Goal: Task Accomplishment & Management: Manage account settings

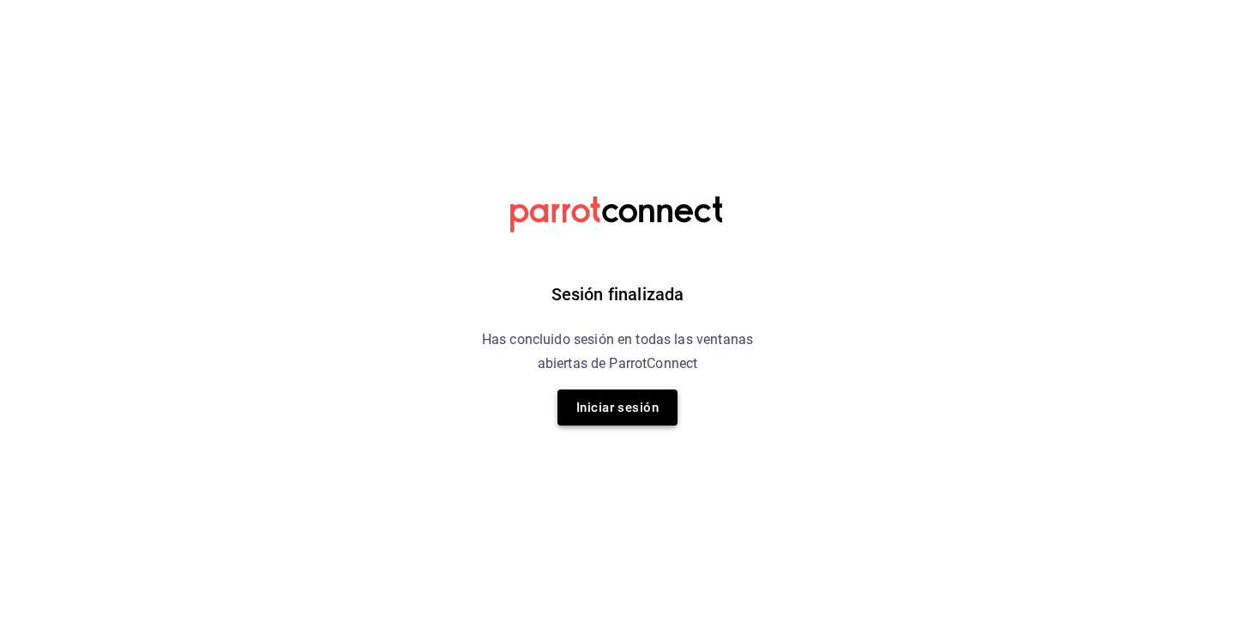
click at [601, 410] on button "Iniciar sesión" at bounding box center [618, 407] width 120 height 36
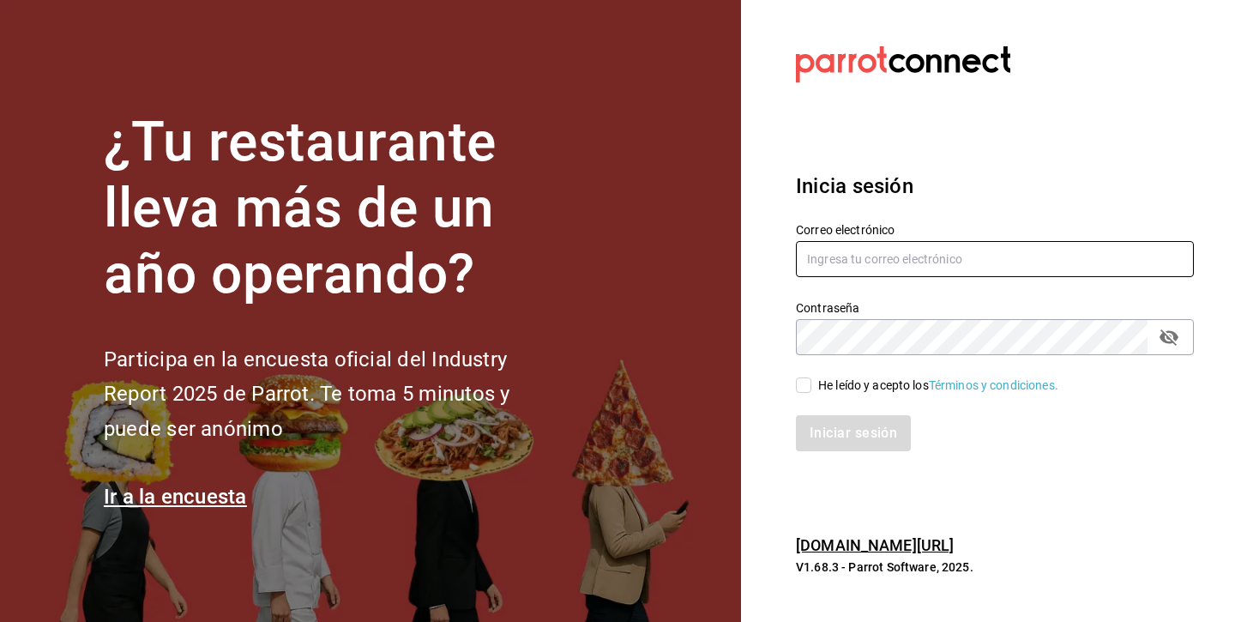
type input "[EMAIL_ADDRESS][DOMAIN_NAME]"
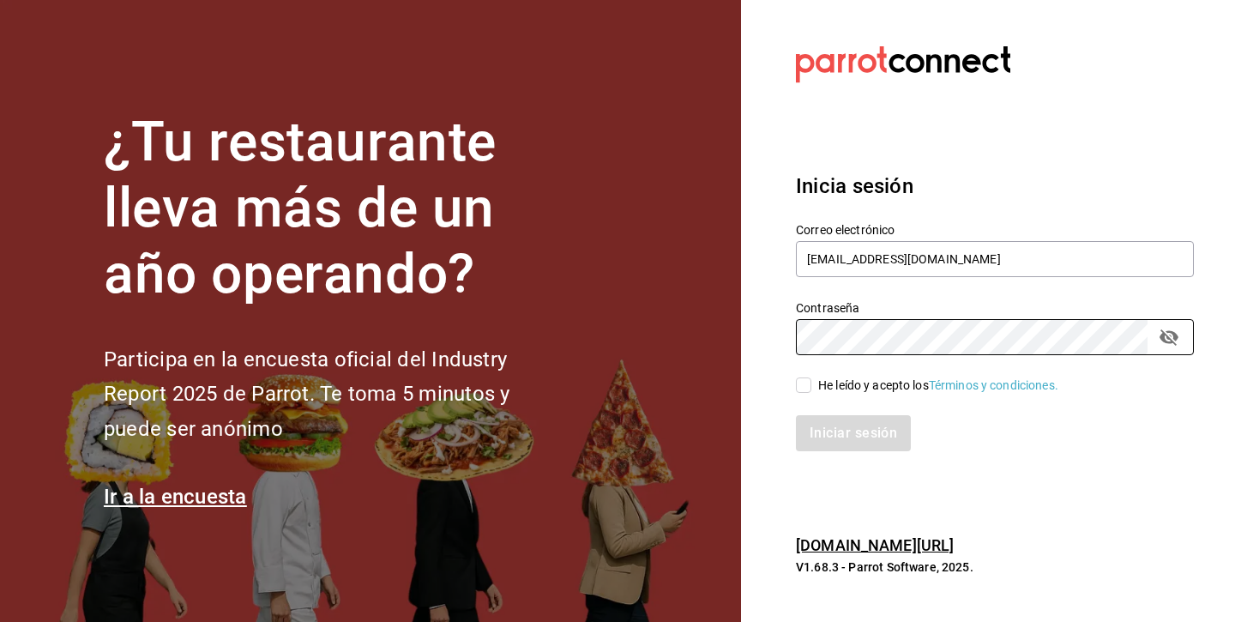
click at [811, 389] on span "He leído y acepto los Términos y condiciones." at bounding box center [934, 386] width 247 height 18
click at [811, 389] on input "He leído y acepto los Términos y condiciones." at bounding box center [803, 384] width 15 height 15
checkbox input "true"
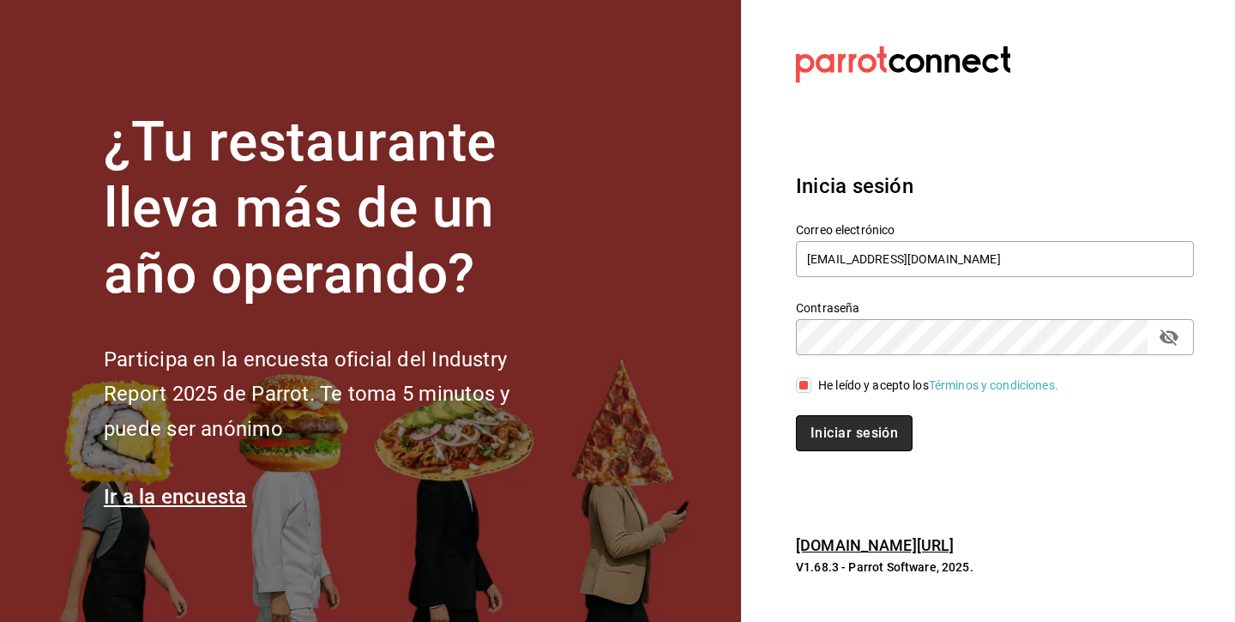
click at [835, 425] on button "Iniciar sesión" at bounding box center [854, 433] width 117 height 36
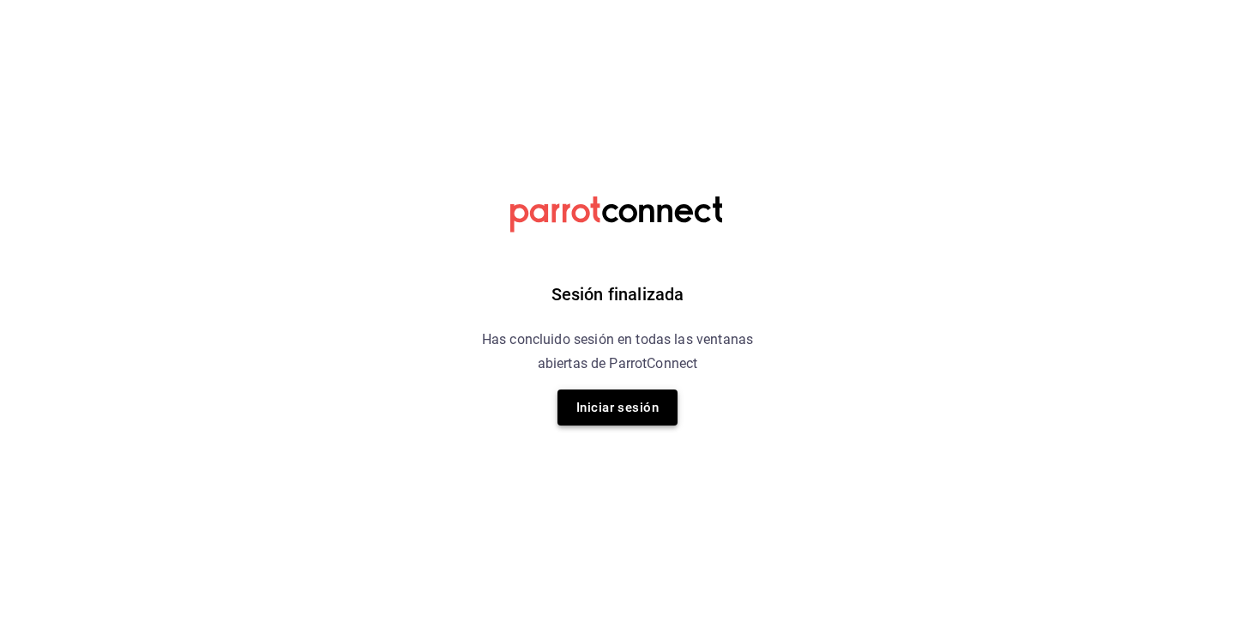
click at [614, 424] on button "Iniciar sesión" at bounding box center [618, 407] width 120 height 36
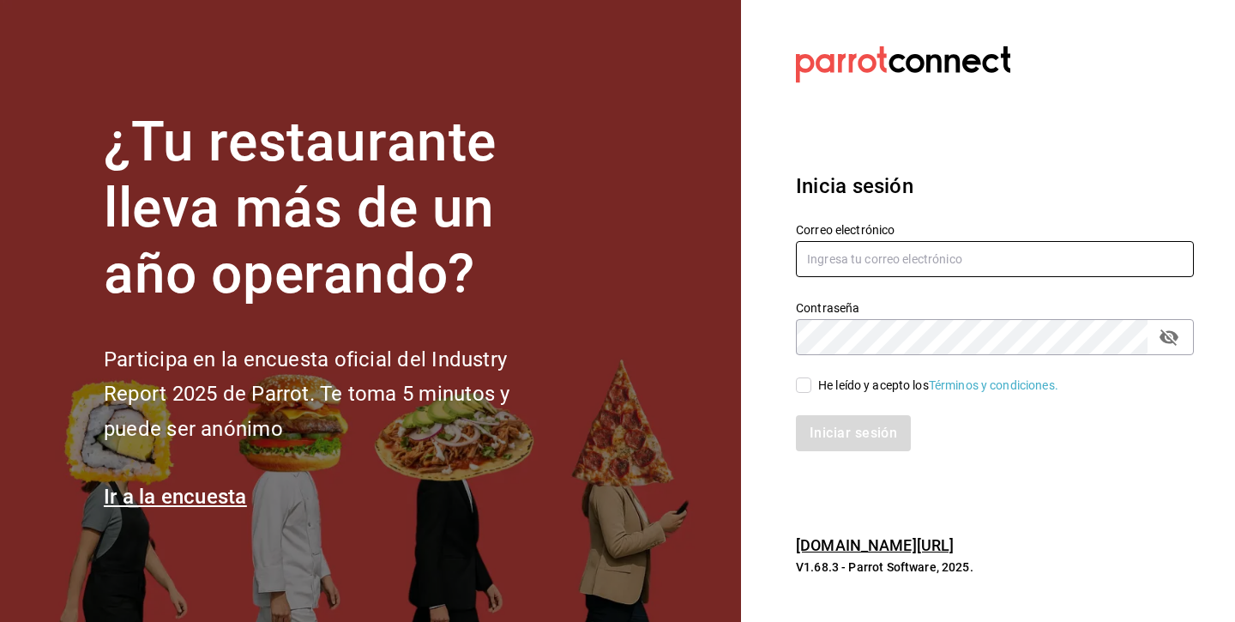
type input "[EMAIL_ADDRESS][DOMAIN_NAME]"
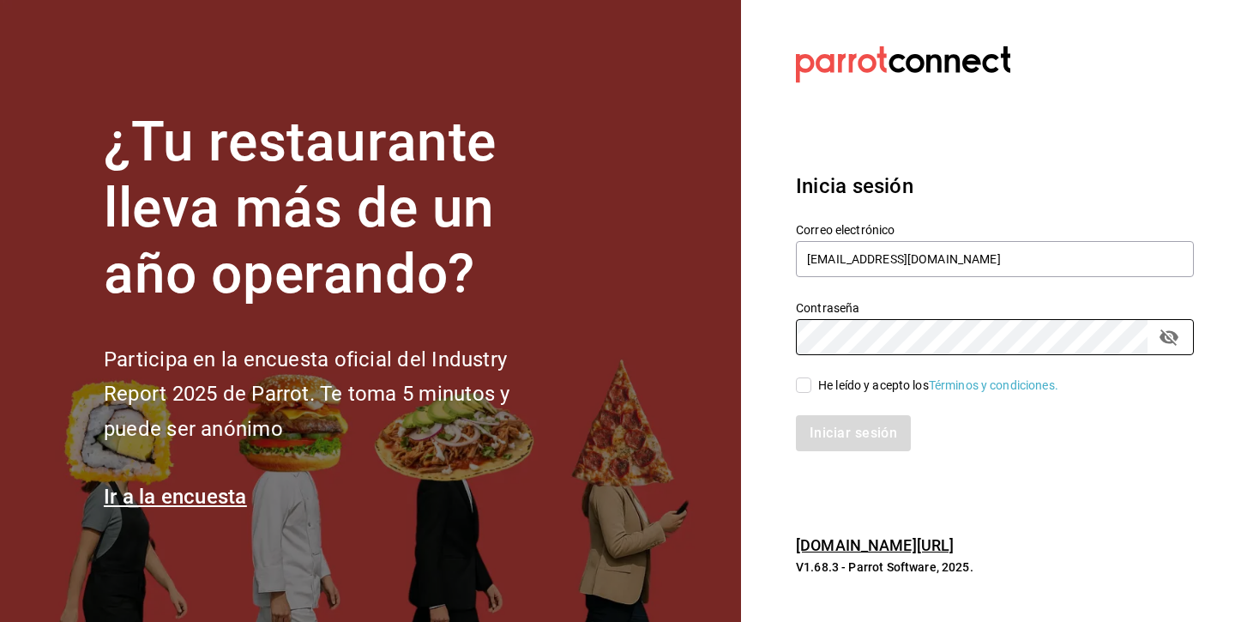
click at [810, 380] on input "He leído y acepto los Términos y condiciones." at bounding box center [803, 384] width 15 height 15
checkbox input "true"
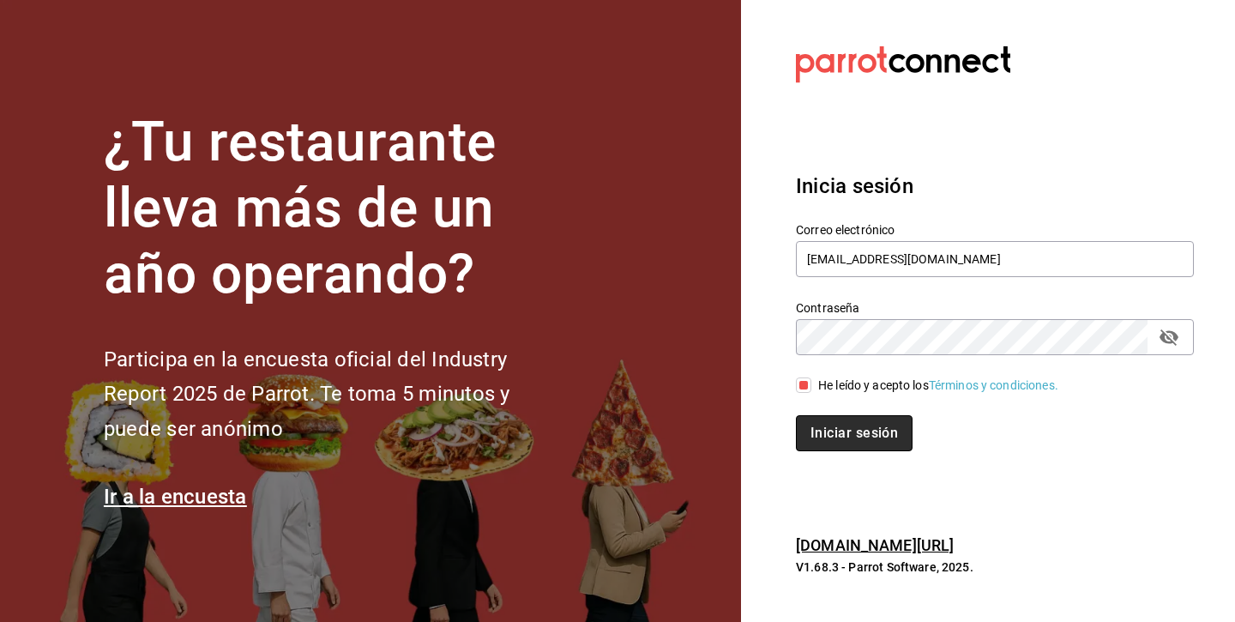
click at [827, 422] on button "Iniciar sesión" at bounding box center [854, 433] width 117 height 36
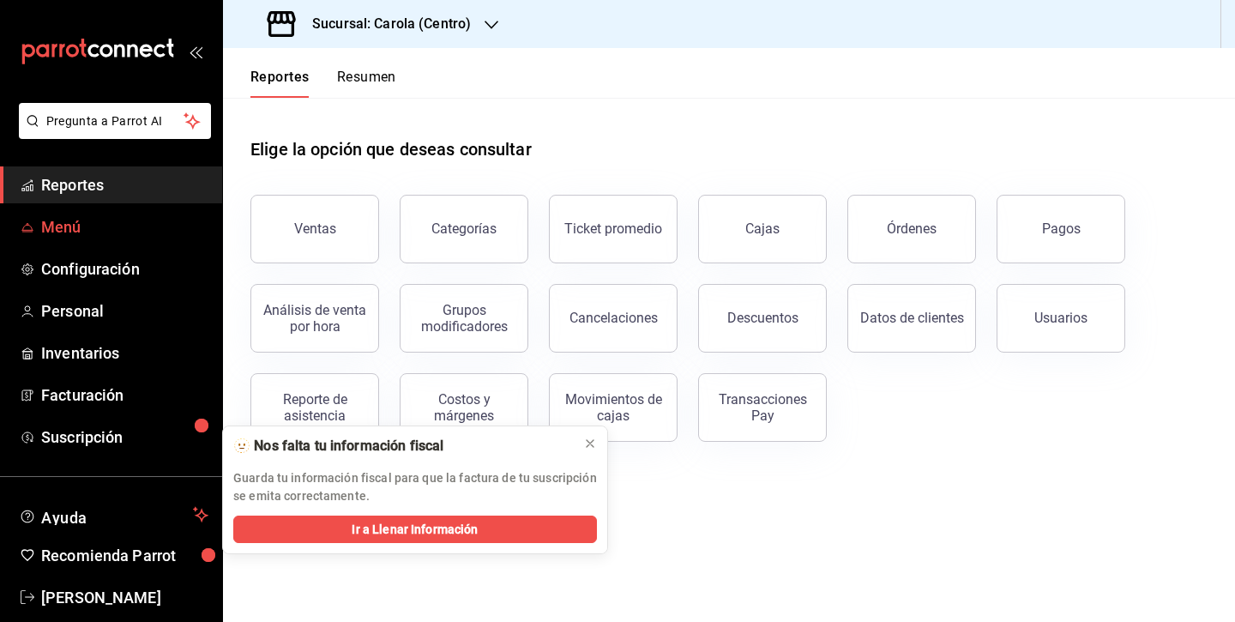
click at [95, 237] on span "Menú" at bounding box center [124, 226] width 167 height 23
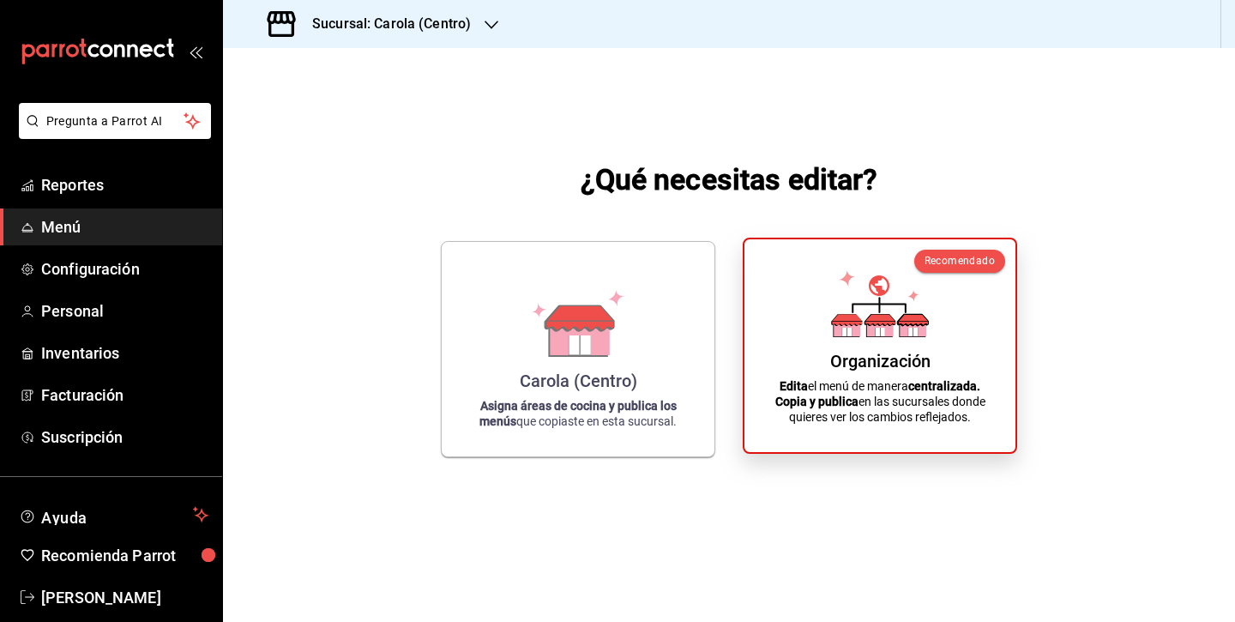
click at [830, 353] on div "Organización" at bounding box center [880, 361] width 100 height 21
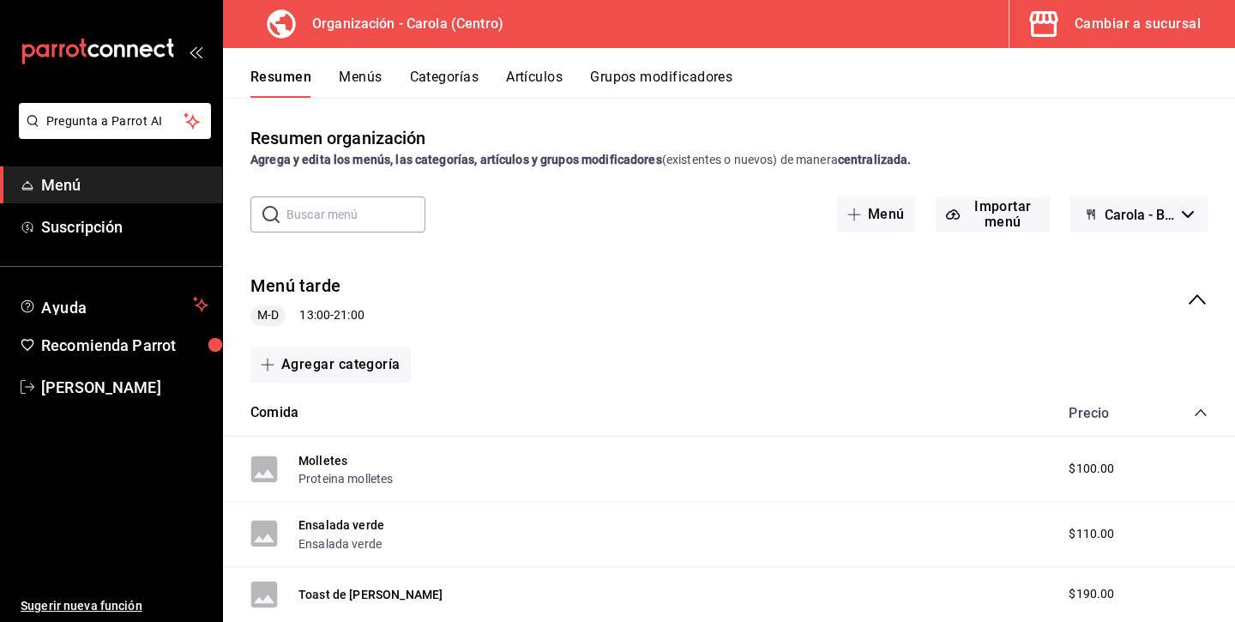
click at [535, 81] on button "Artículos" at bounding box center [534, 83] width 57 height 29
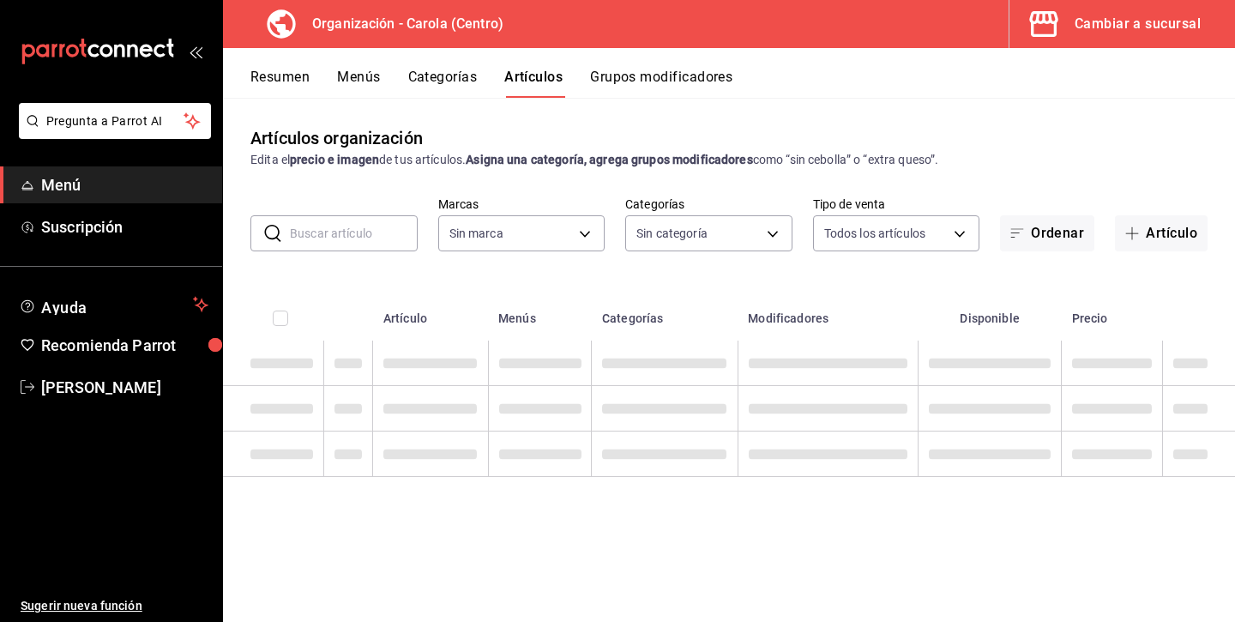
type input "463def20-5023-47da-b4a8-3ca52a2ee8a5"
type input "8da68a38-104b-4a0a-8aa5-581c433b7c30,76d4f9f8-42c5-4ee6-a728-c07b806fd39f,1792e…"
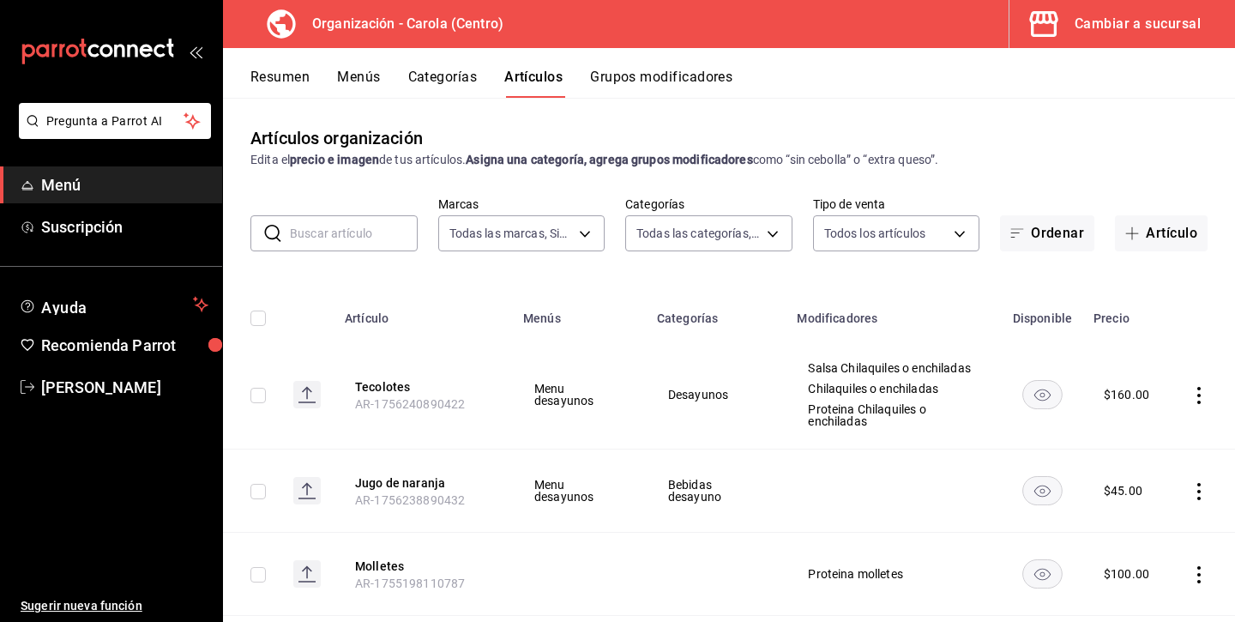
click at [365, 226] on input "text" at bounding box center [354, 233] width 128 height 34
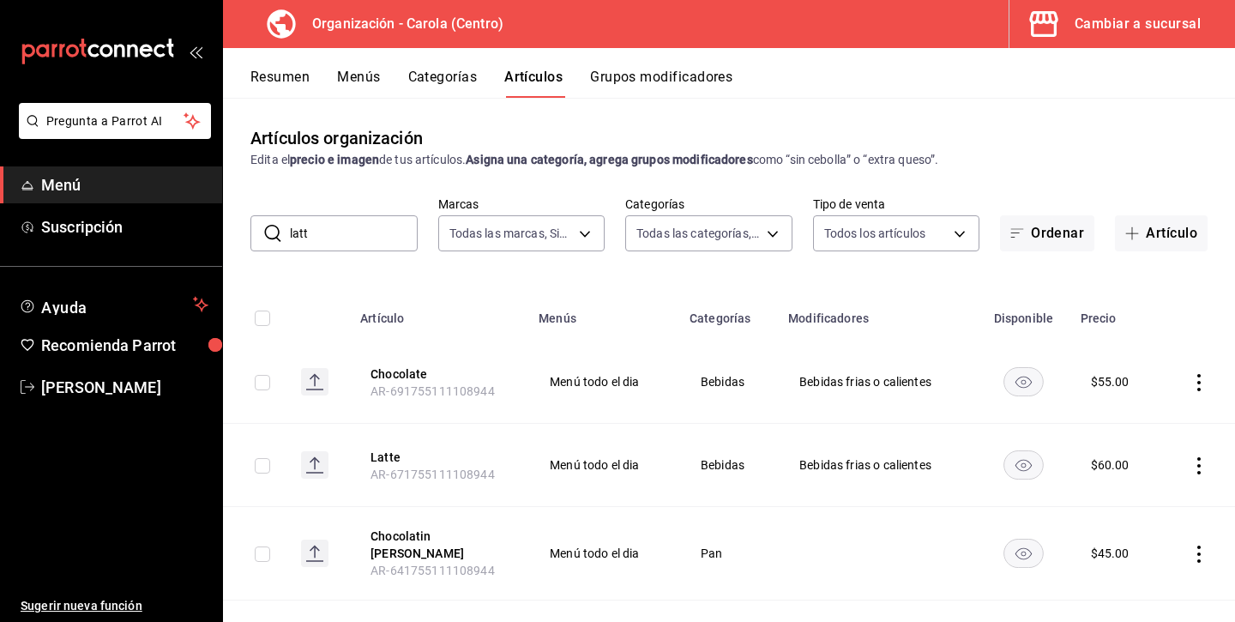
type input "latte"
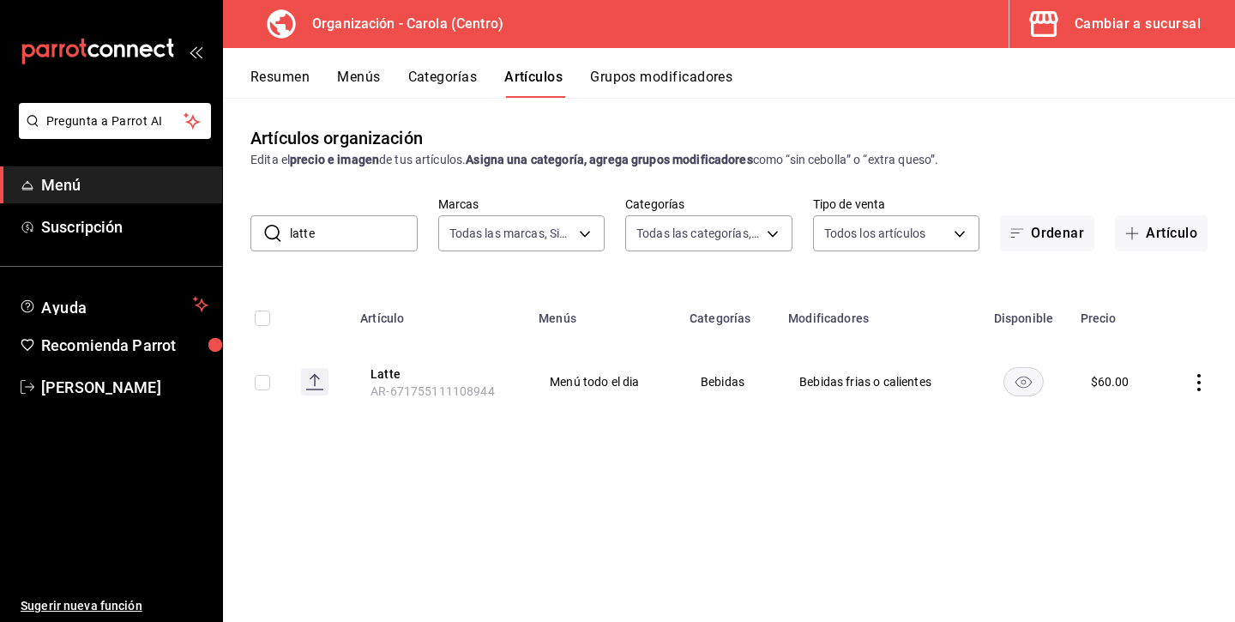
click at [372, 240] on input "latte" at bounding box center [354, 233] width 128 height 34
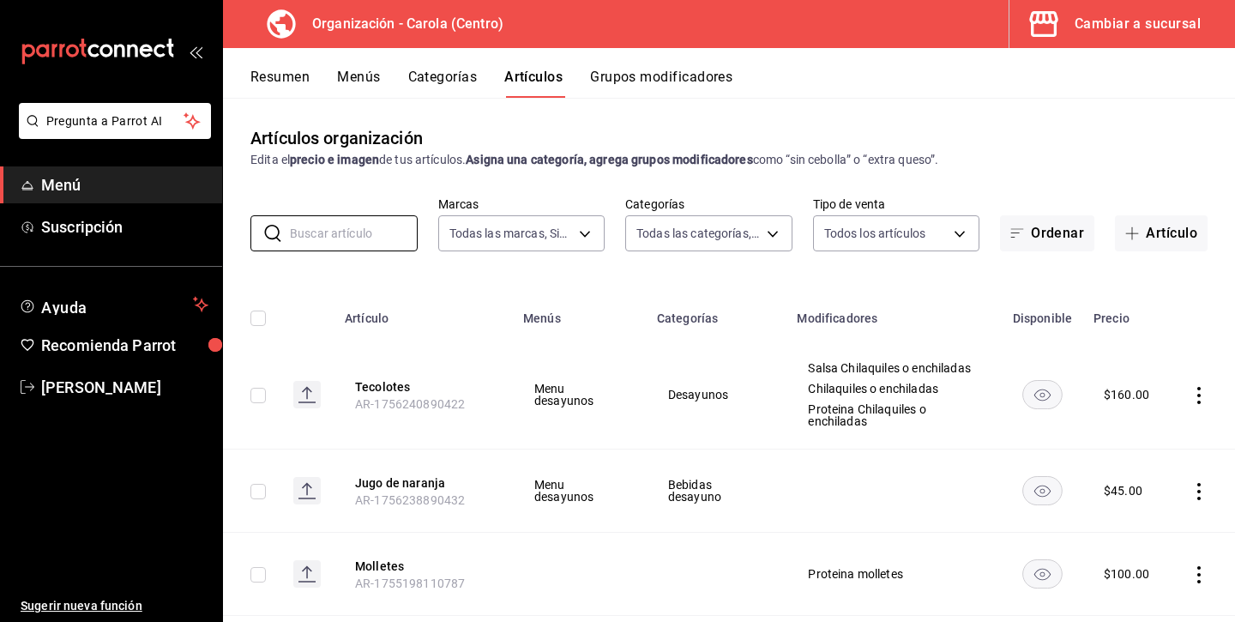
click at [1098, 19] on div "Cambiar a sucursal" at bounding box center [1138, 24] width 126 height 24
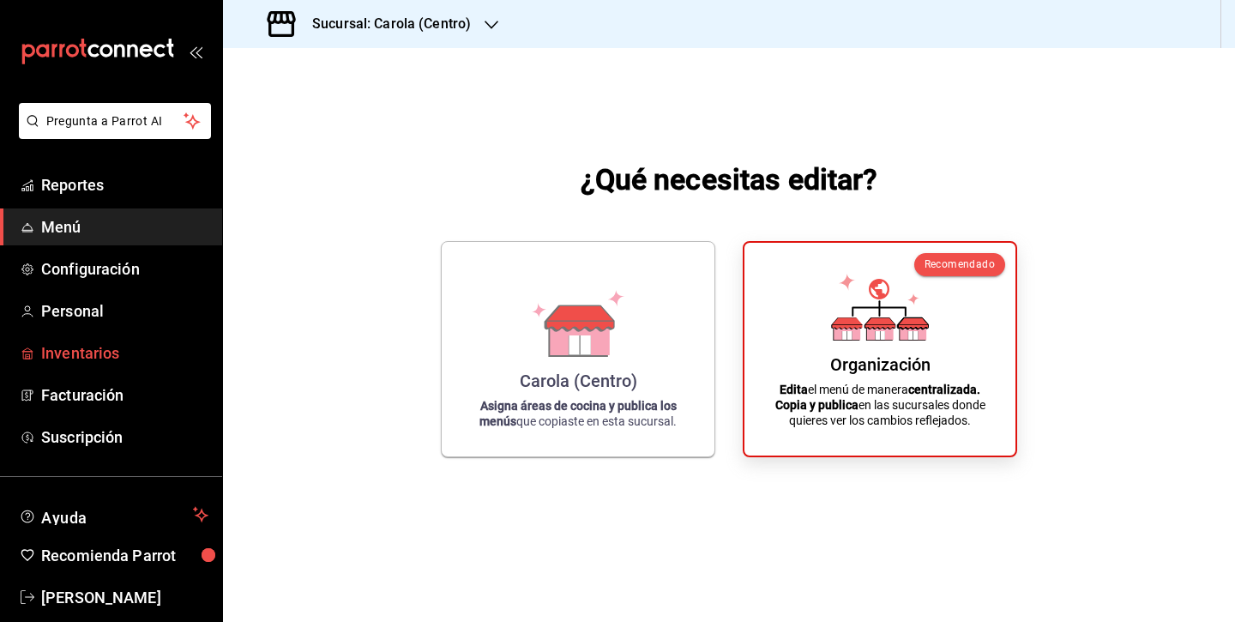
click at [77, 365] on link "Inventarios" at bounding box center [111, 353] width 222 height 37
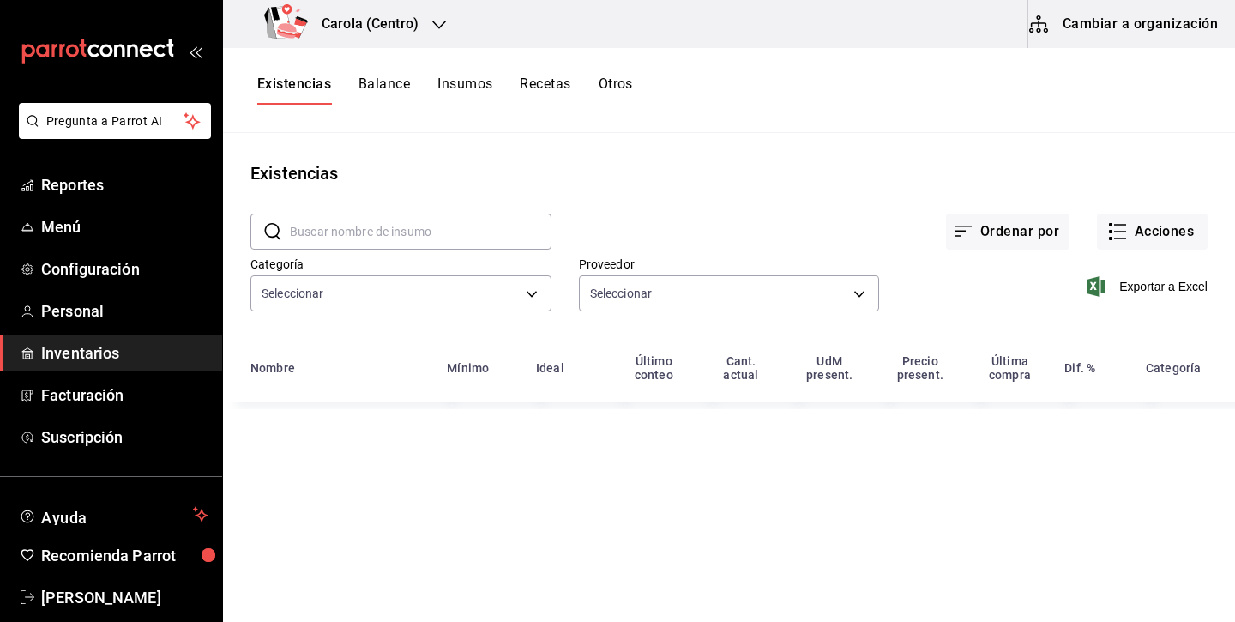
type input "db0c3e76-e97c-4324-986d-6718a95b3bb4,b292555a-2f44-45c6-bbee-f94f4e4226ea,6eb76…"
type input "fa0384b2-fd3e-4c64-a4f1-c50aa06bedbc,e12de6f6-5bed-4663-bf8e-1e9ec6ca6a7c,437f0…"
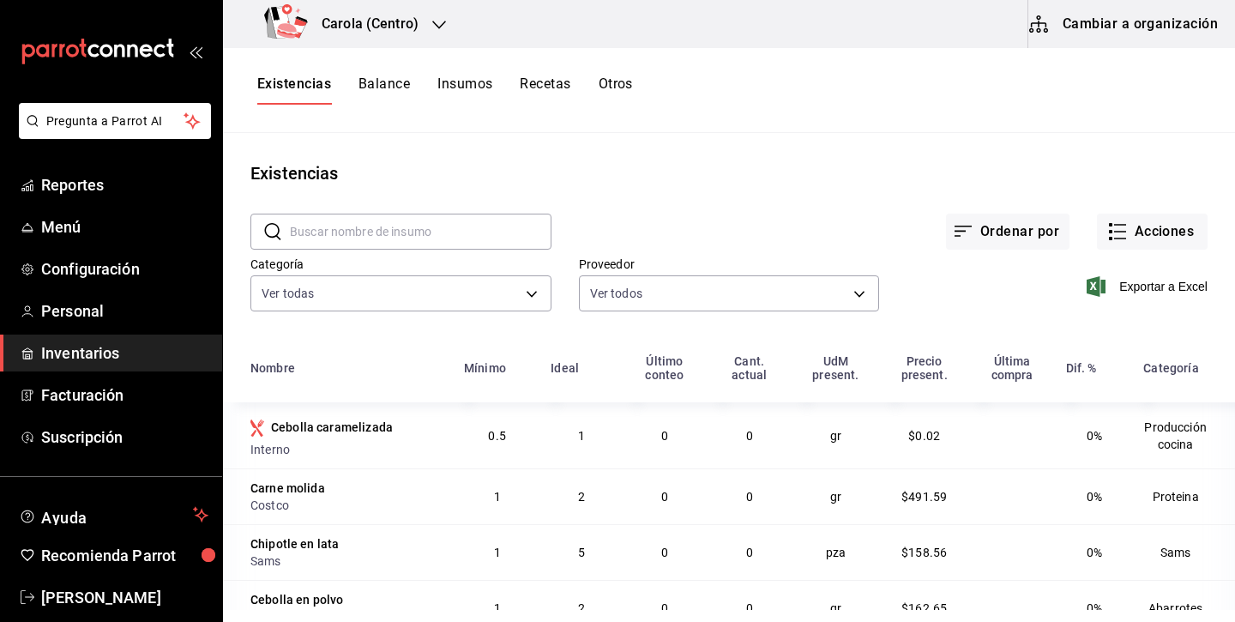
click at [1096, 36] on button "Cambiar a organización" at bounding box center [1124, 24] width 193 height 48
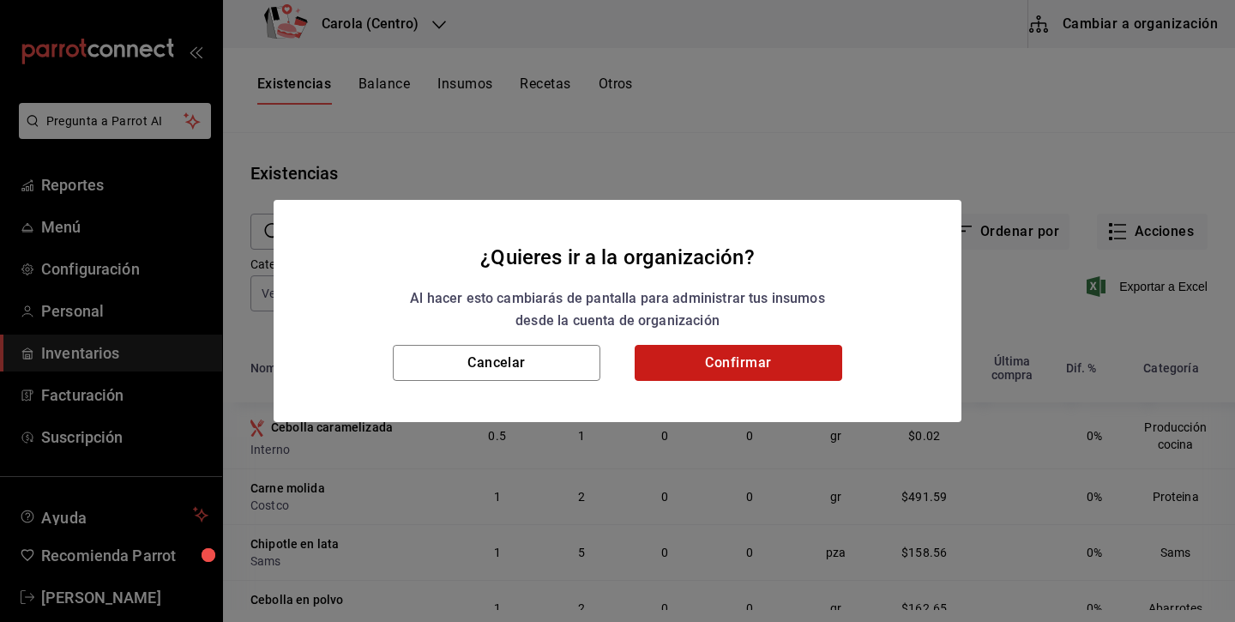
click at [797, 369] on button "Confirmar" at bounding box center [739, 363] width 208 height 36
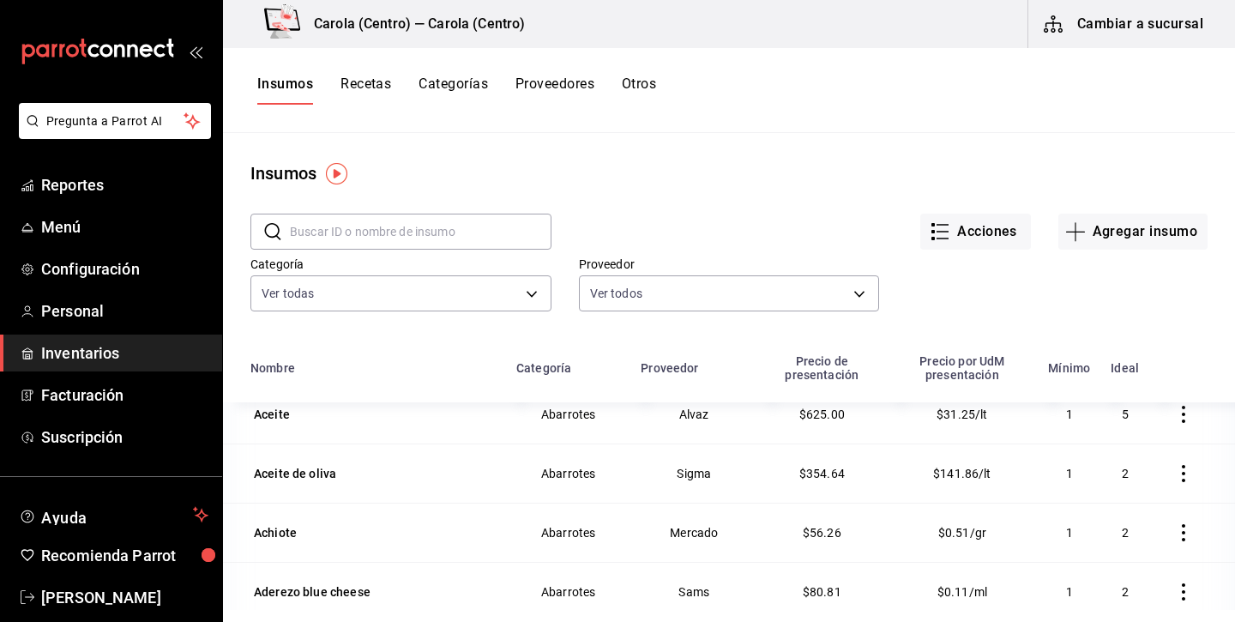
scroll to position [16, 0]
click at [381, 88] on button "Recetas" at bounding box center [366, 89] width 51 height 29
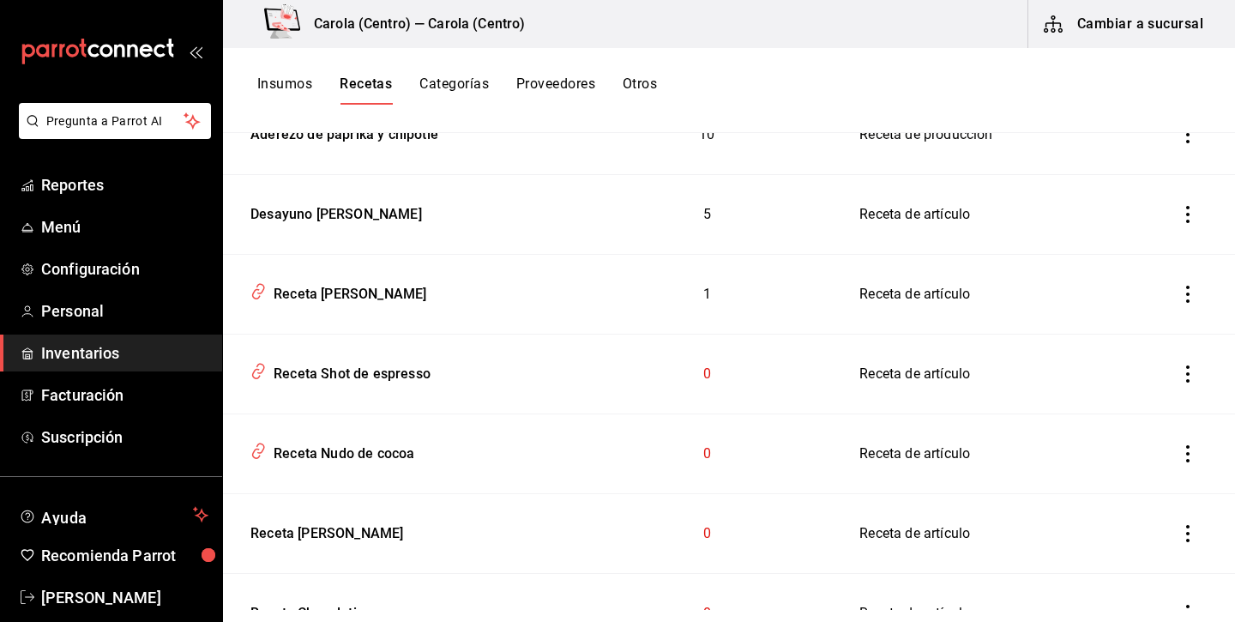
scroll to position [3942, 0]
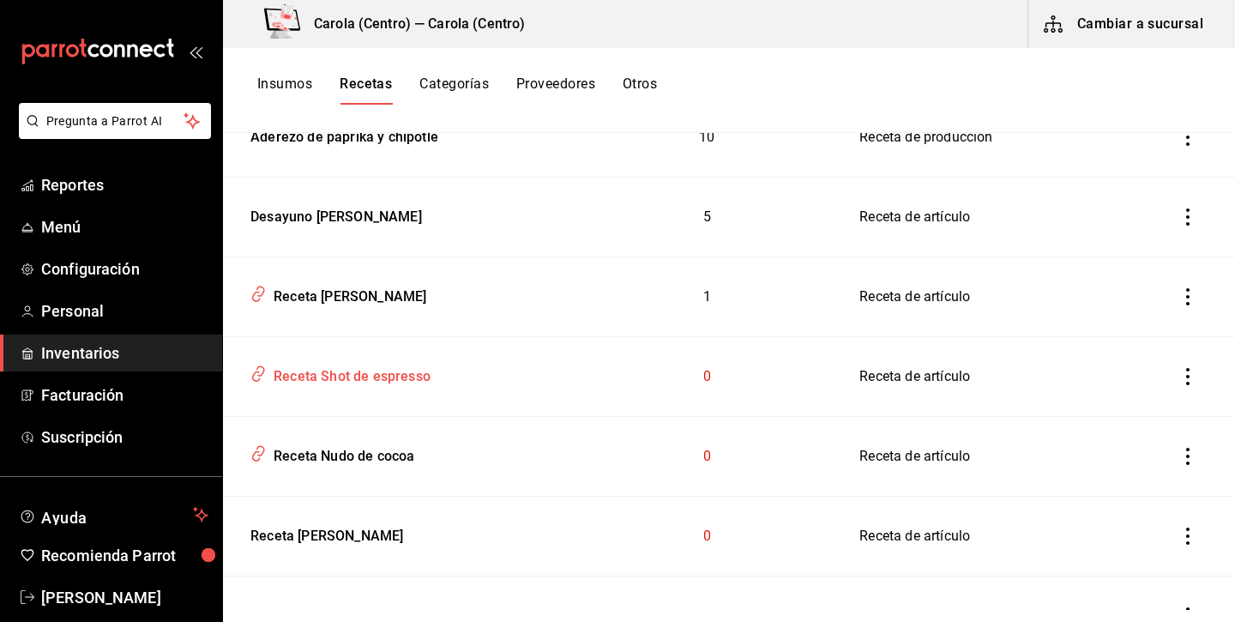
click at [439, 377] on div "Receta Shot de espresso" at bounding box center [399, 373] width 310 height 33
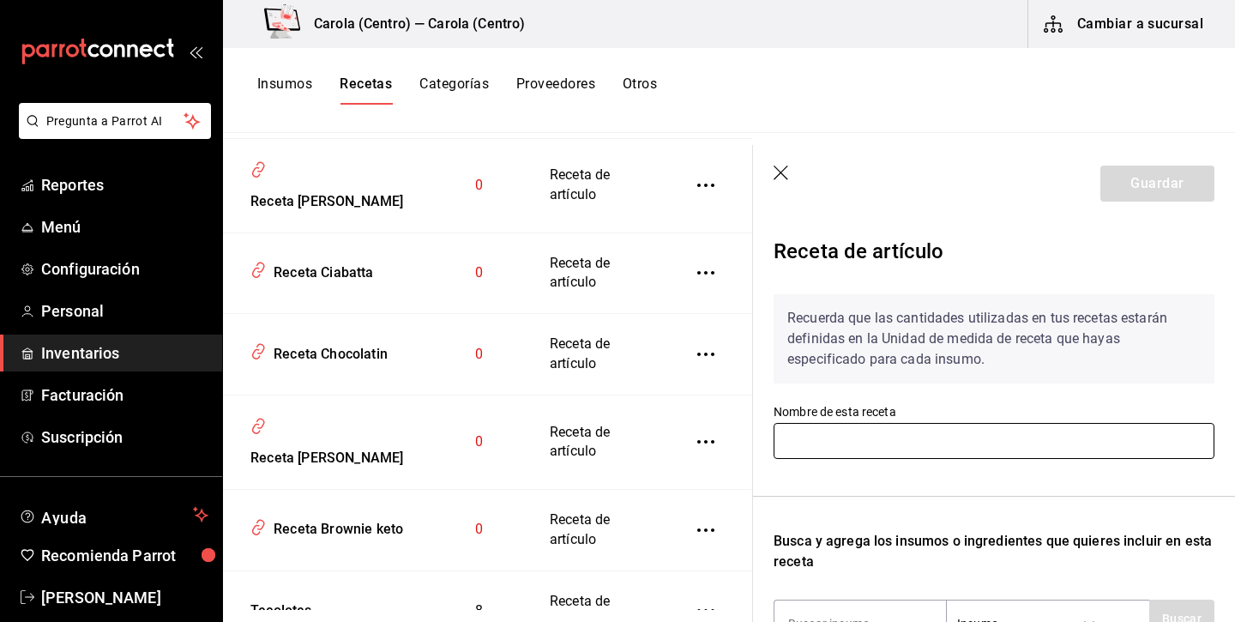
type input "Receta Shot de espresso"
click at [961, 425] on input "Receta Shot de espresso" at bounding box center [994, 441] width 441 height 36
click at [919, 440] on input "Receta Shot de espresso" at bounding box center [994, 441] width 441 height 36
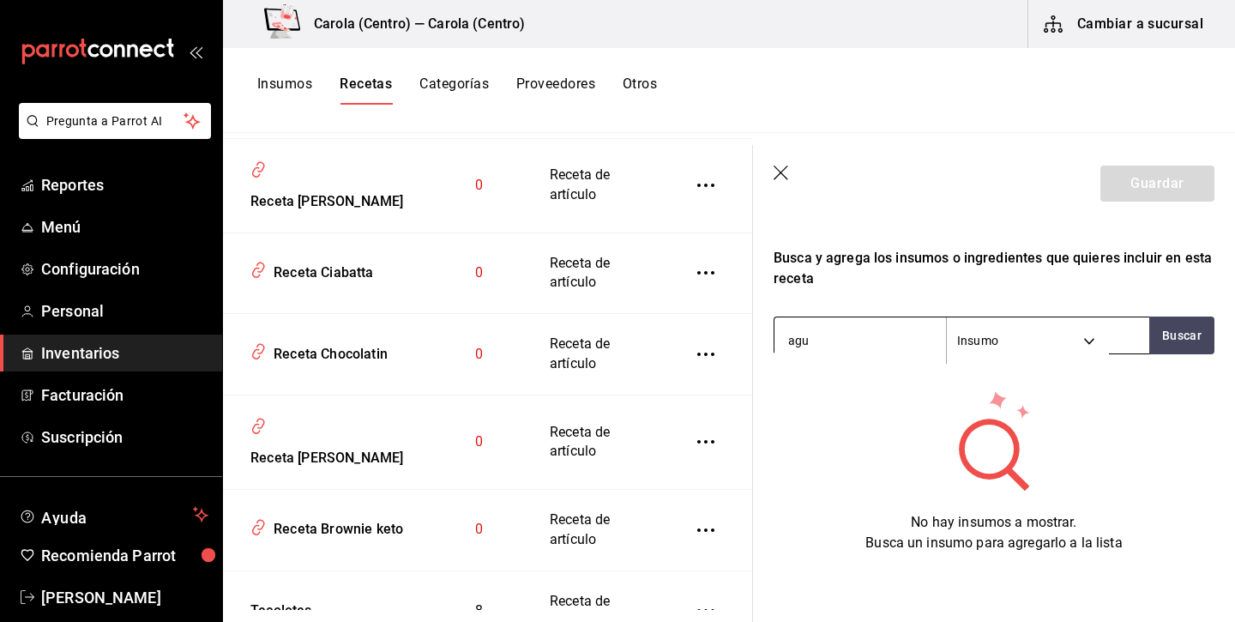
type input "agua"
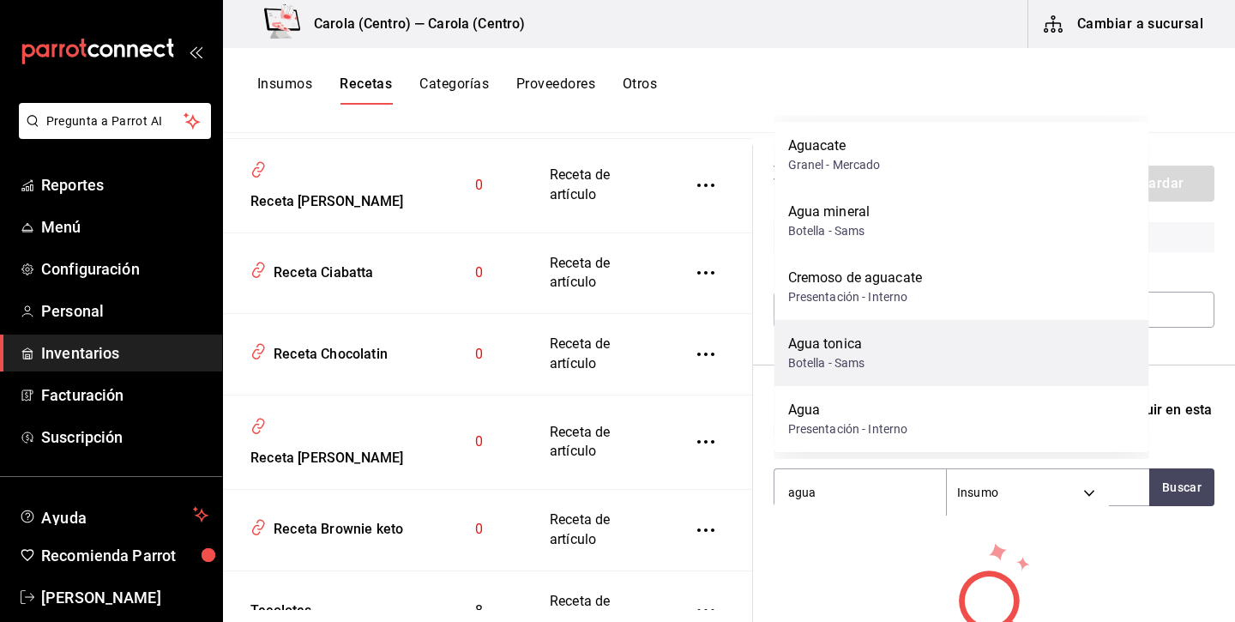
scroll to position [114, 0]
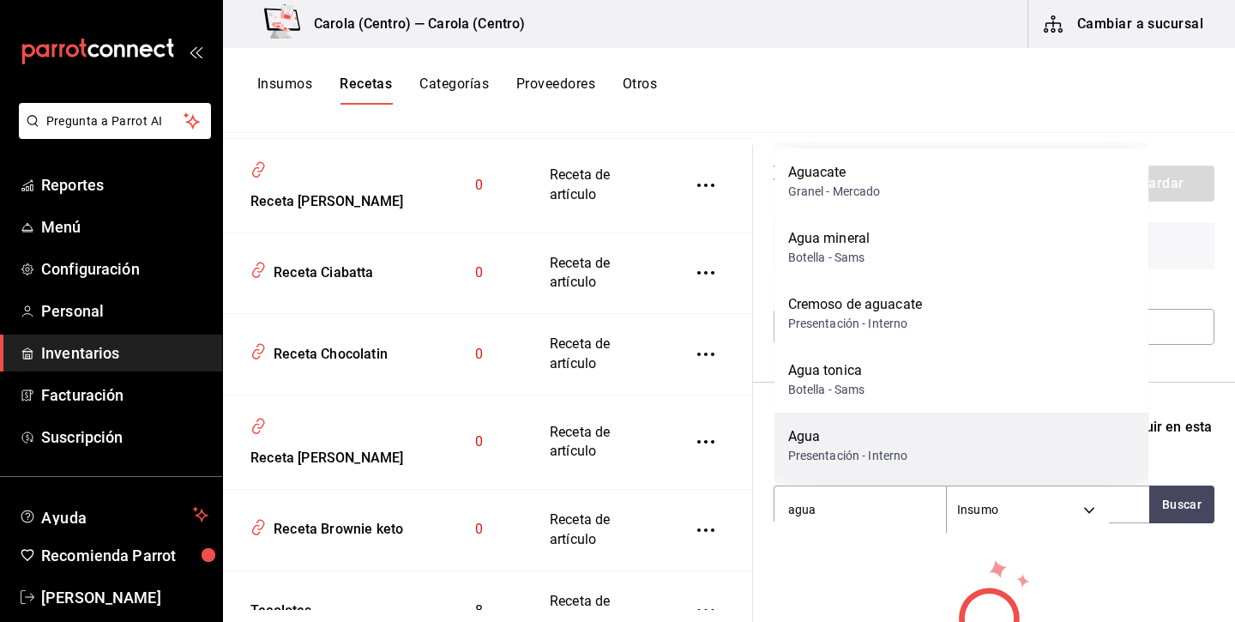
click at [876, 426] on div "Agua" at bounding box center [848, 436] width 120 height 21
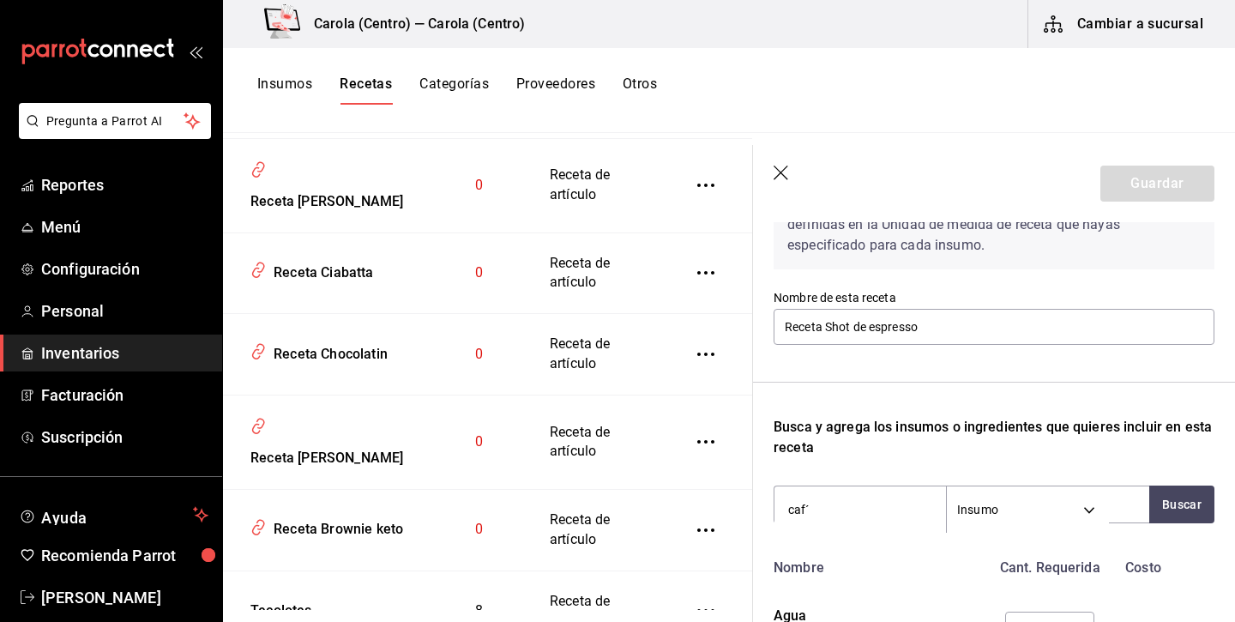
type input "café"
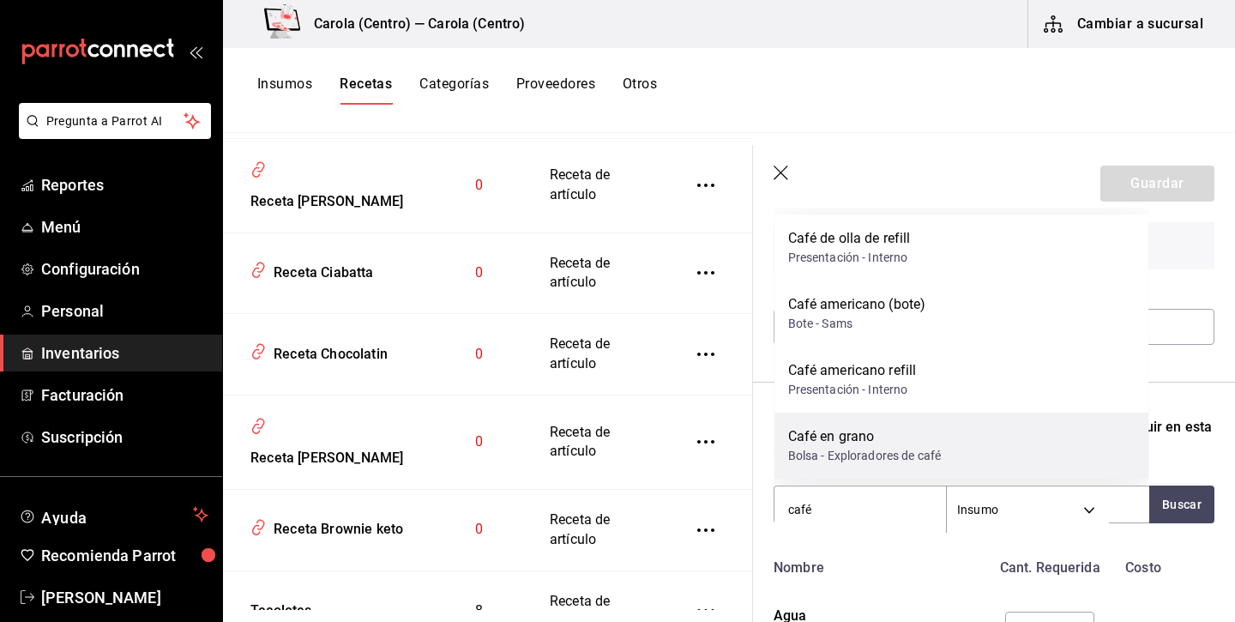
click at [858, 447] on div "Bolsa - Exploradores de café" at bounding box center [865, 456] width 154 height 18
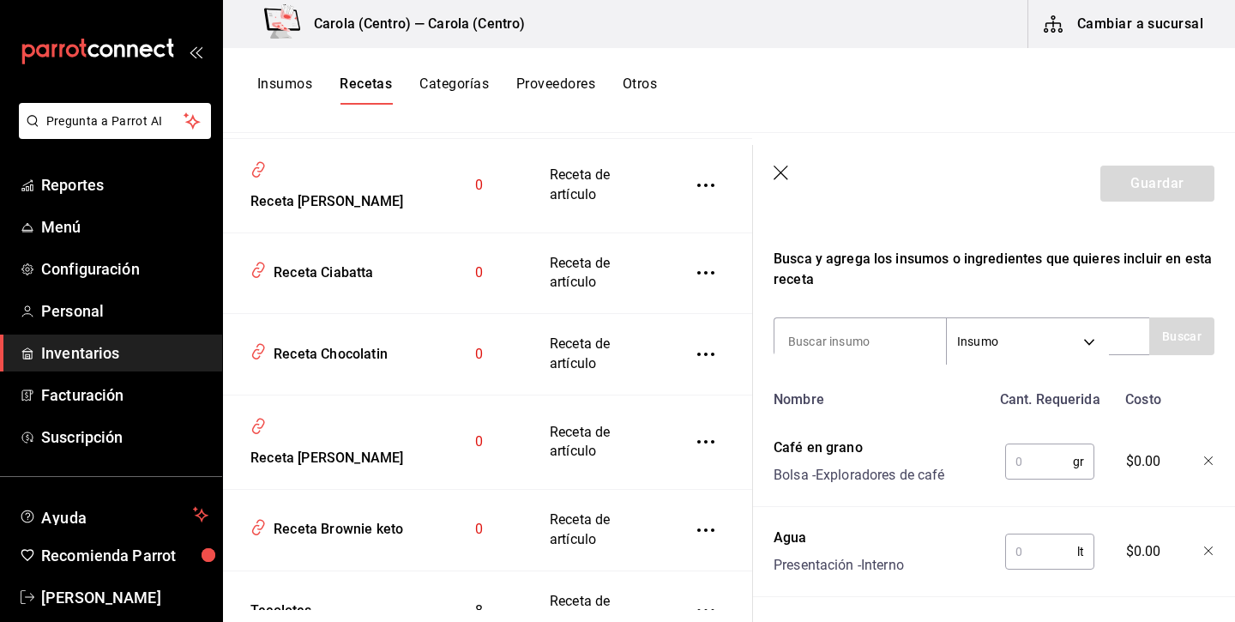
scroll to position [286, 0]
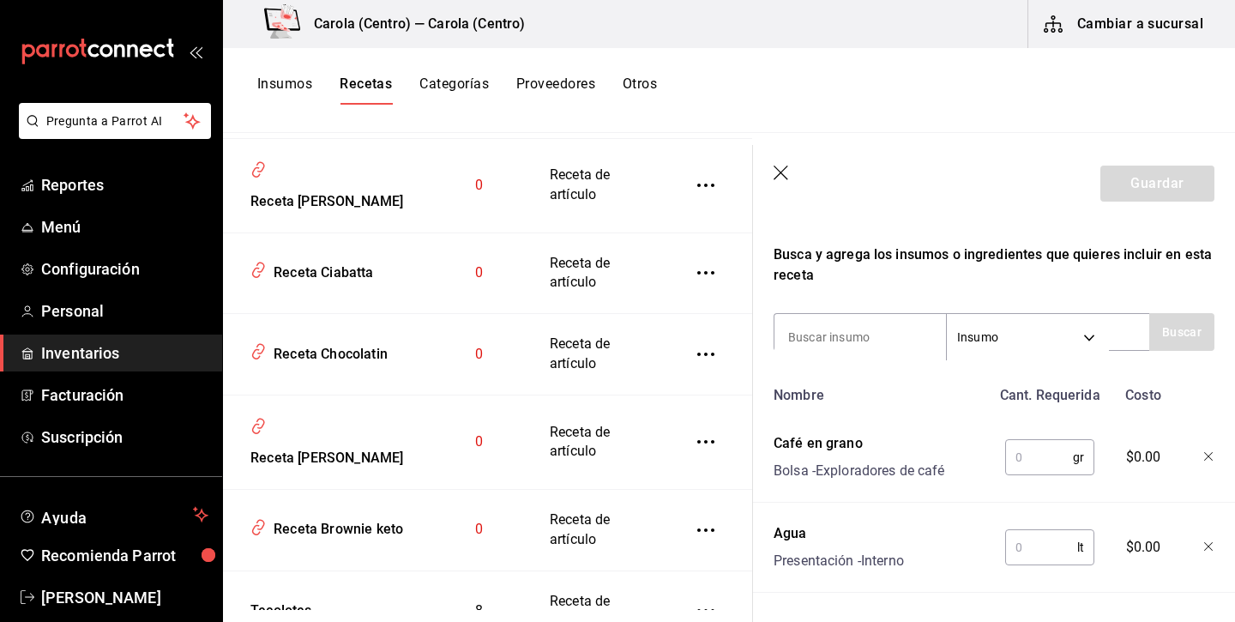
click at [1064, 549] on input "text" at bounding box center [1041, 547] width 72 height 34
type input "0.054"
click at [1050, 457] on input "text" at bounding box center [1039, 457] width 68 height 34
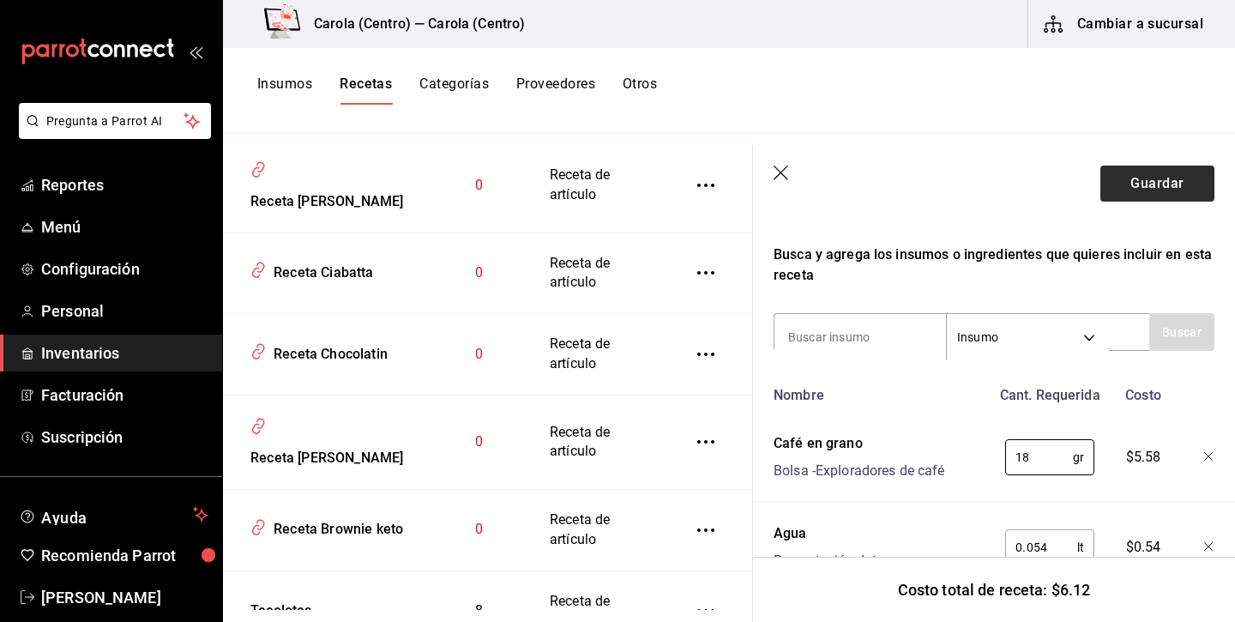
type input "18"
click at [1141, 186] on button "Guardar" at bounding box center [1157, 184] width 114 height 36
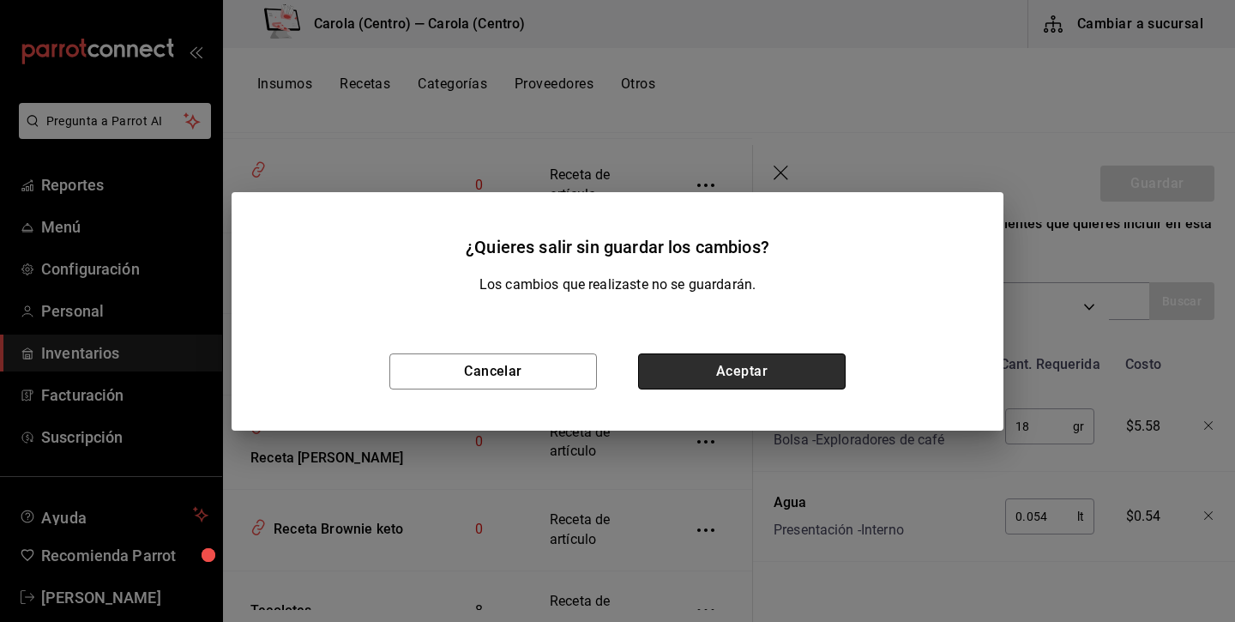
click at [787, 365] on button "Aceptar" at bounding box center [742, 371] width 208 height 36
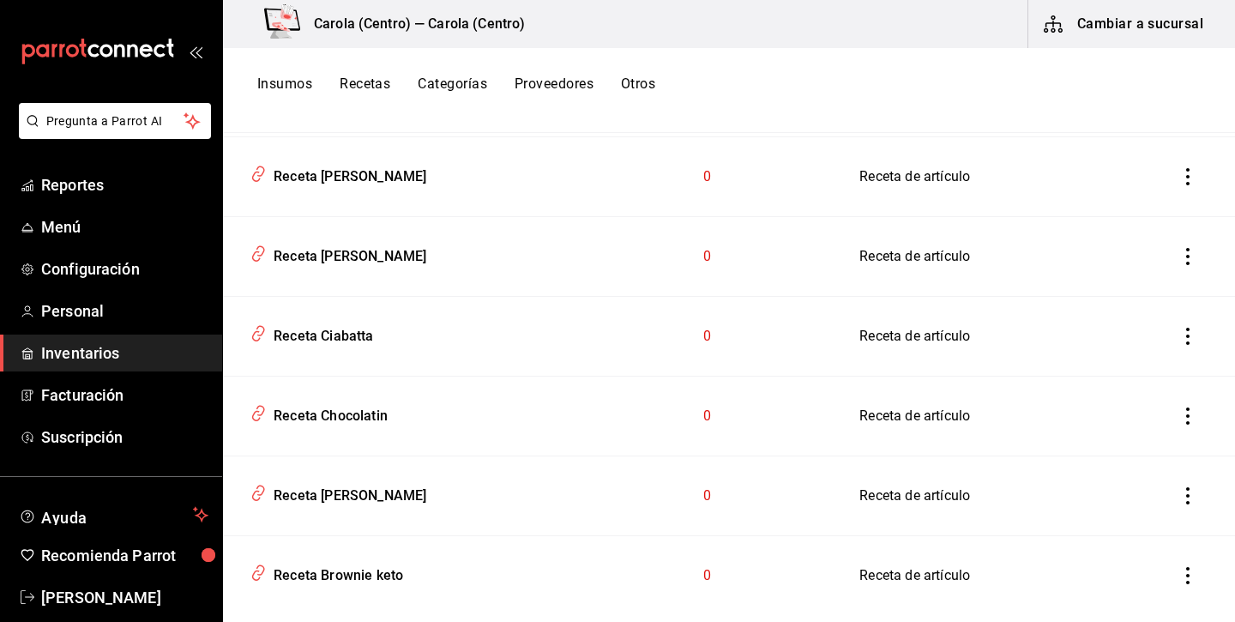
scroll to position [3116, 0]
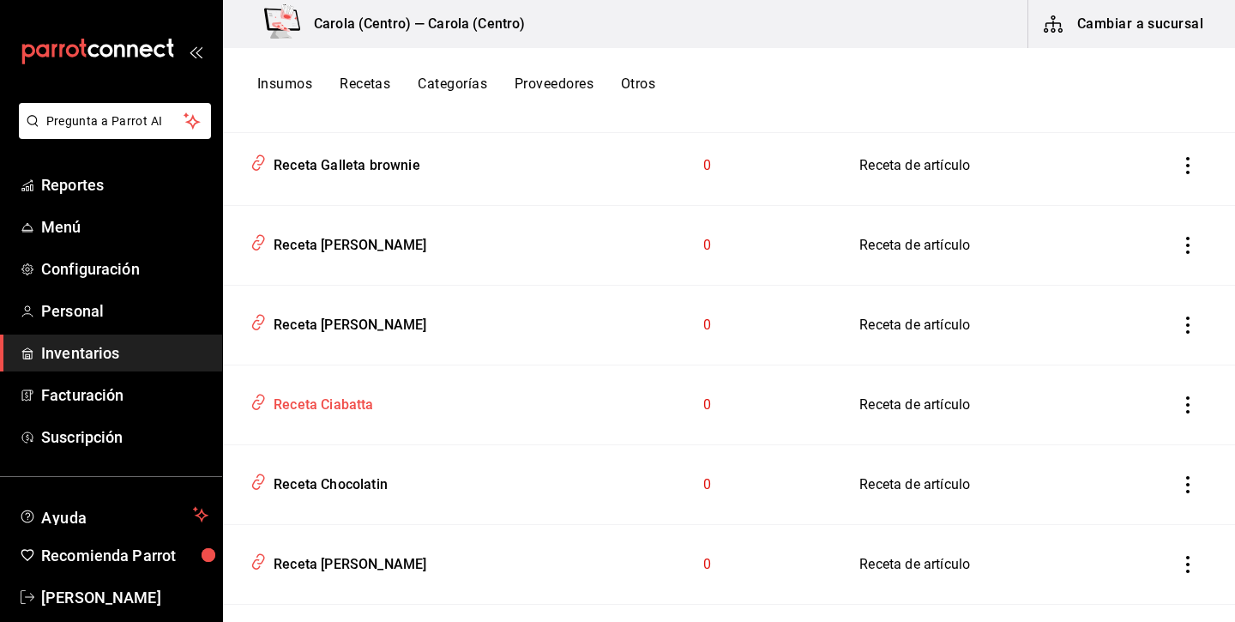
click at [357, 409] on div "Receta Ciabatta" at bounding box center [320, 402] width 107 height 27
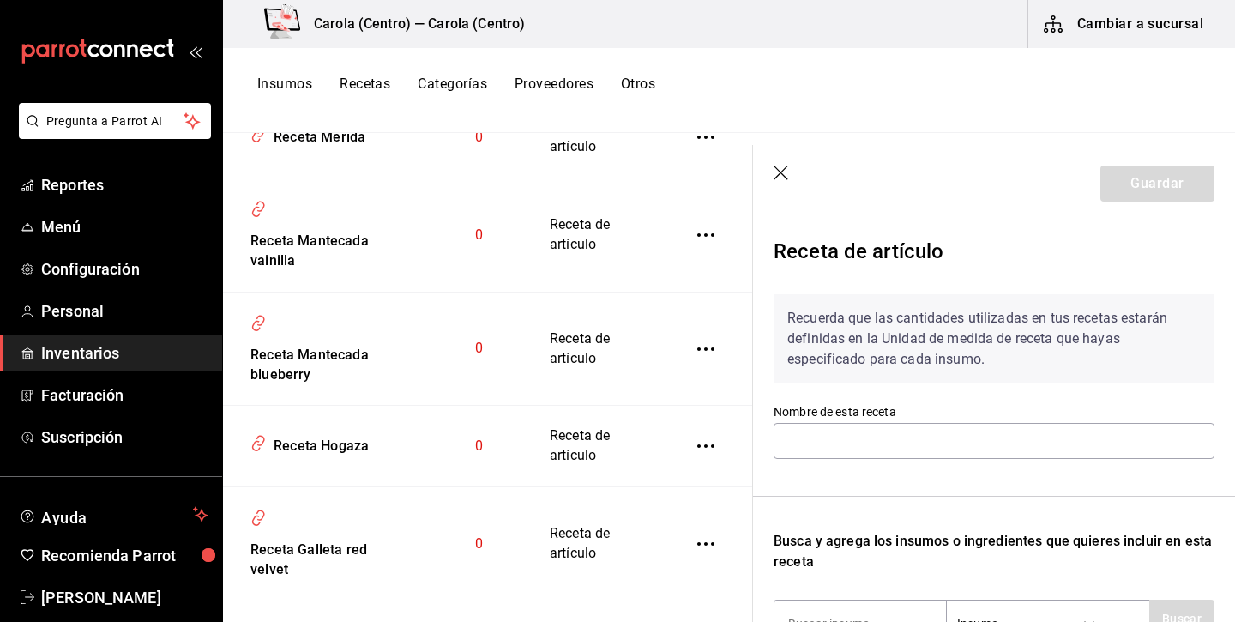
type input "Receta Ciabatta"
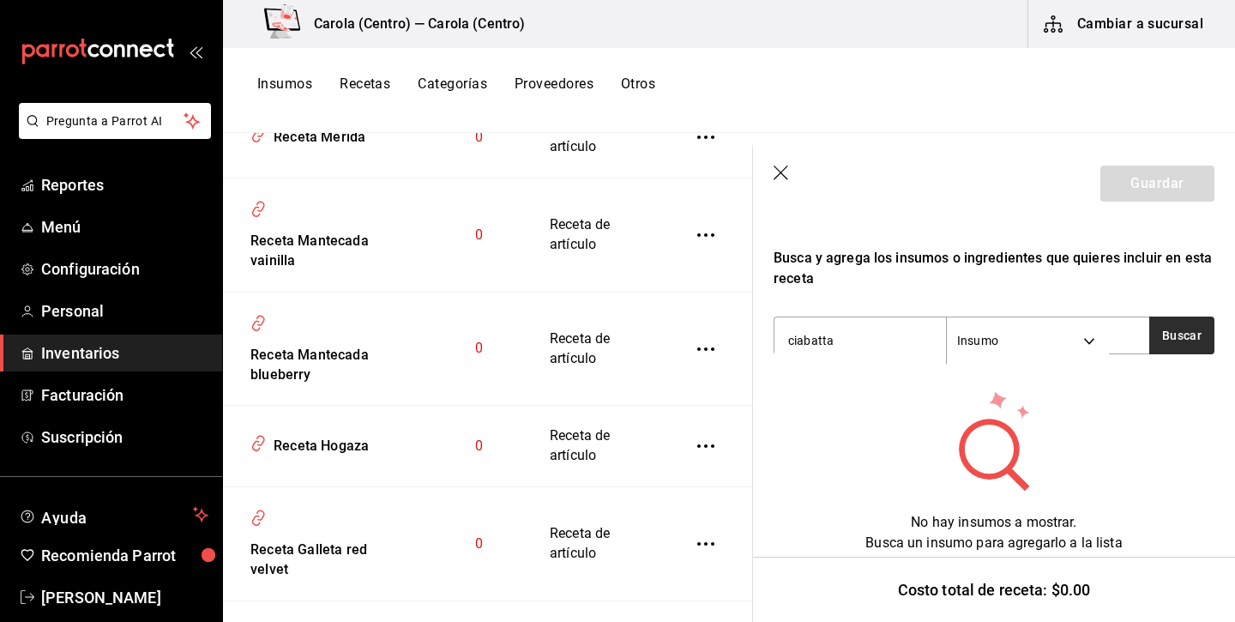
type input "ciabatta"
click at [1176, 348] on button "Buscar" at bounding box center [1181, 335] width 65 height 38
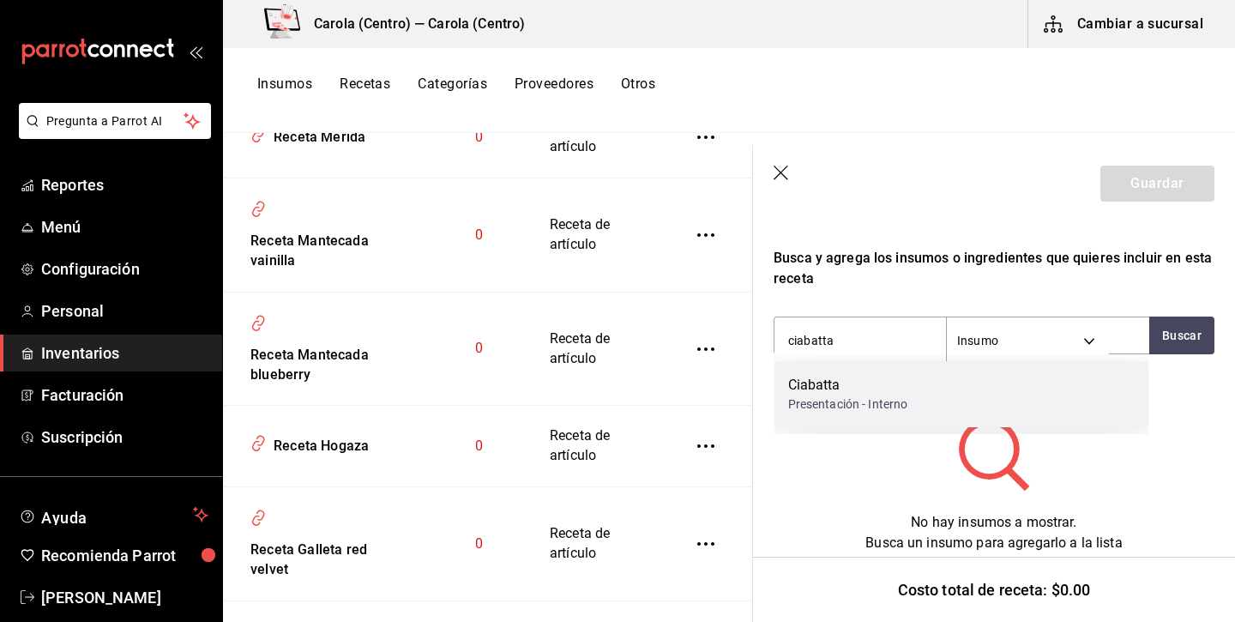
click at [1016, 378] on div "Ciabatta Presentación - Interno" at bounding box center [961, 394] width 375 height 66
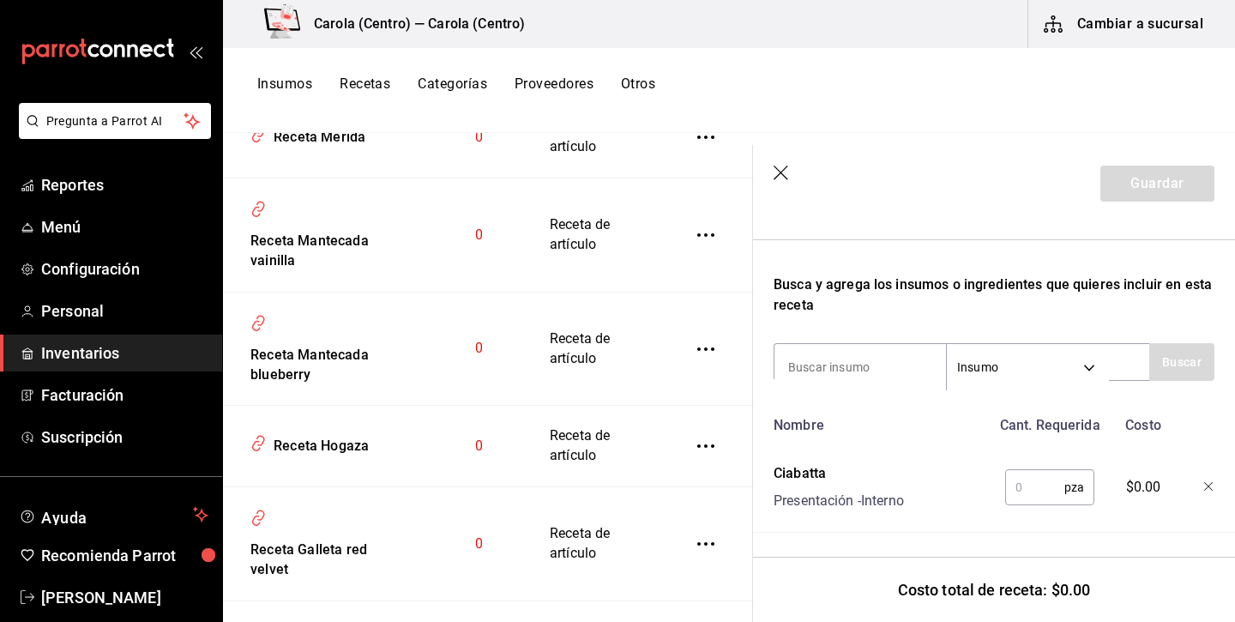
click at [1034, 470] on input "text" at bounding box center [1034, 487] width 59 height 34
type input "1"
click at [783, 173] on icon "button" at bounding box center [782, 174] width 17 height 17
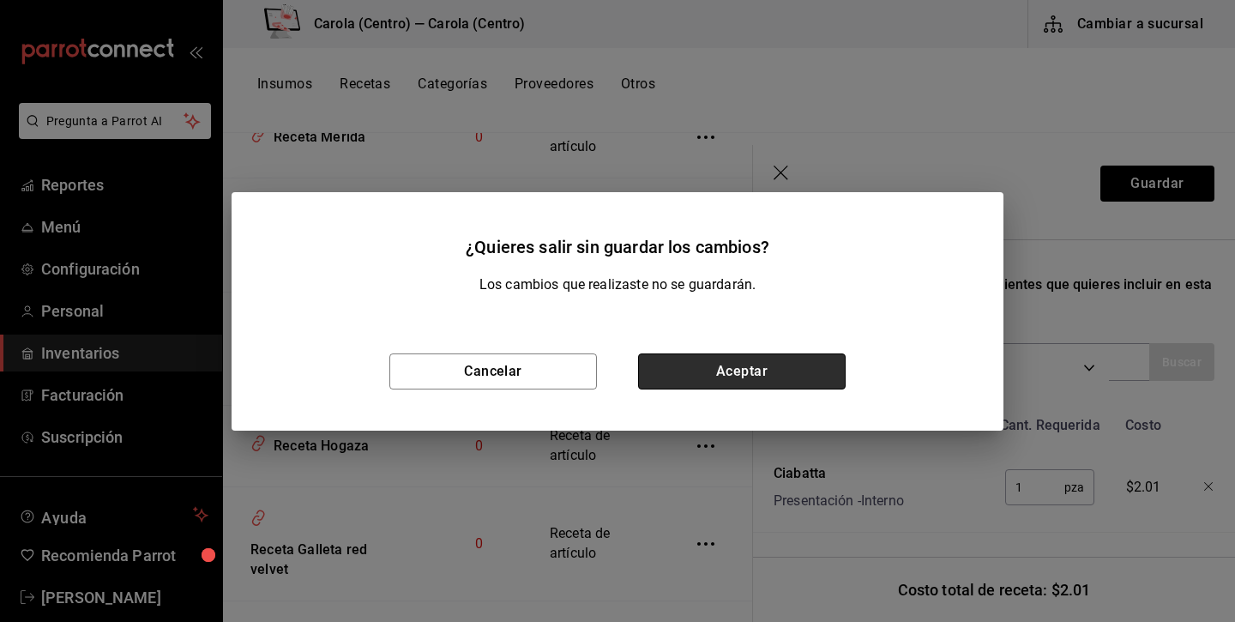
click at [768, 359] on button "Aceptar" at bounding box center [742, 371] width 208 height 36
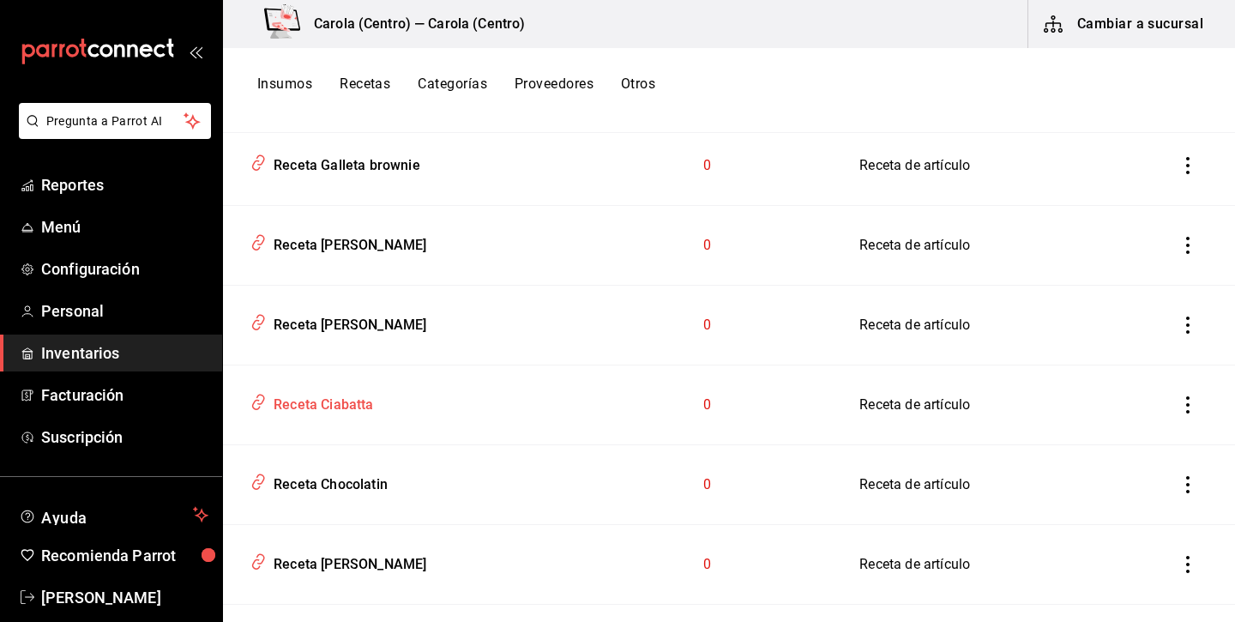
click at [347, 404] on div "Receta Ciabatta" at bounding box center [320, 402] width 107 height 27
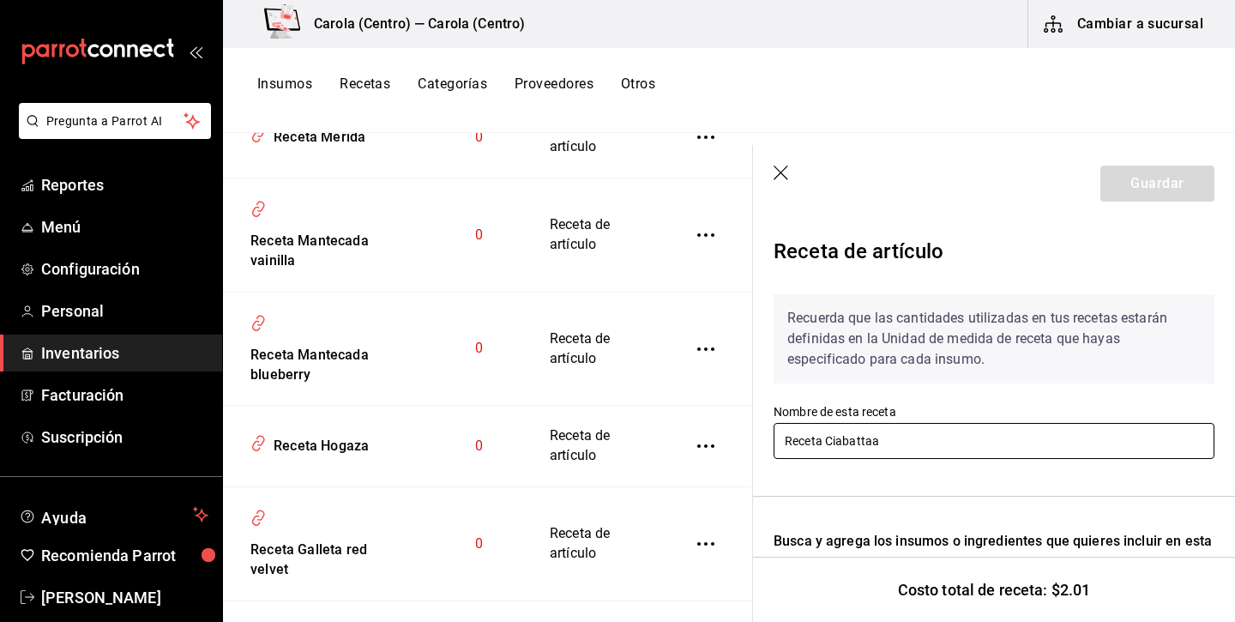
type input "Receta Ciabatta"
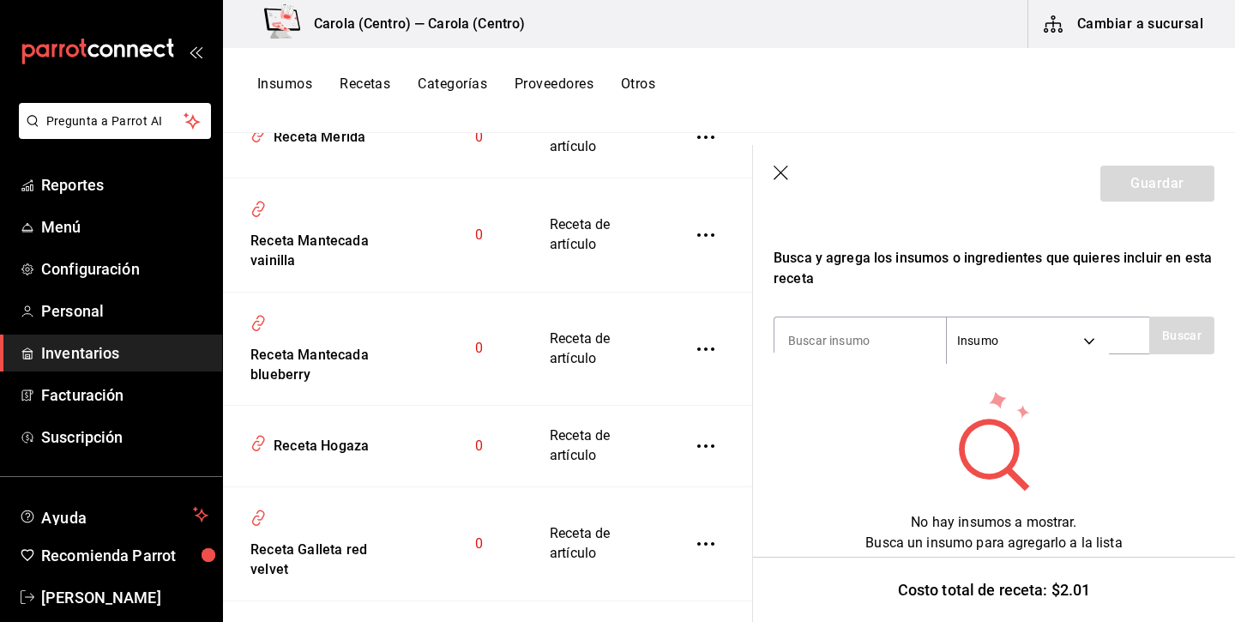
scroll to position [283, 0]
type input "ciabatta"
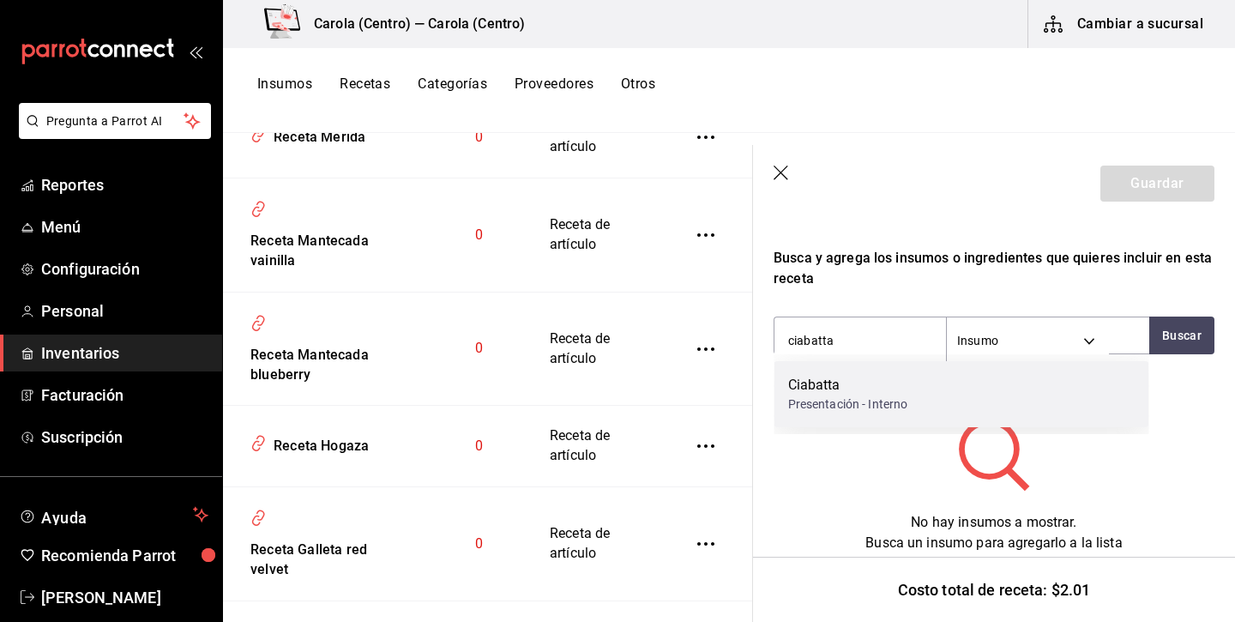
click at [888, 382] on div "Ciabatta" at bounding box center [848, 385] width 120 height 21
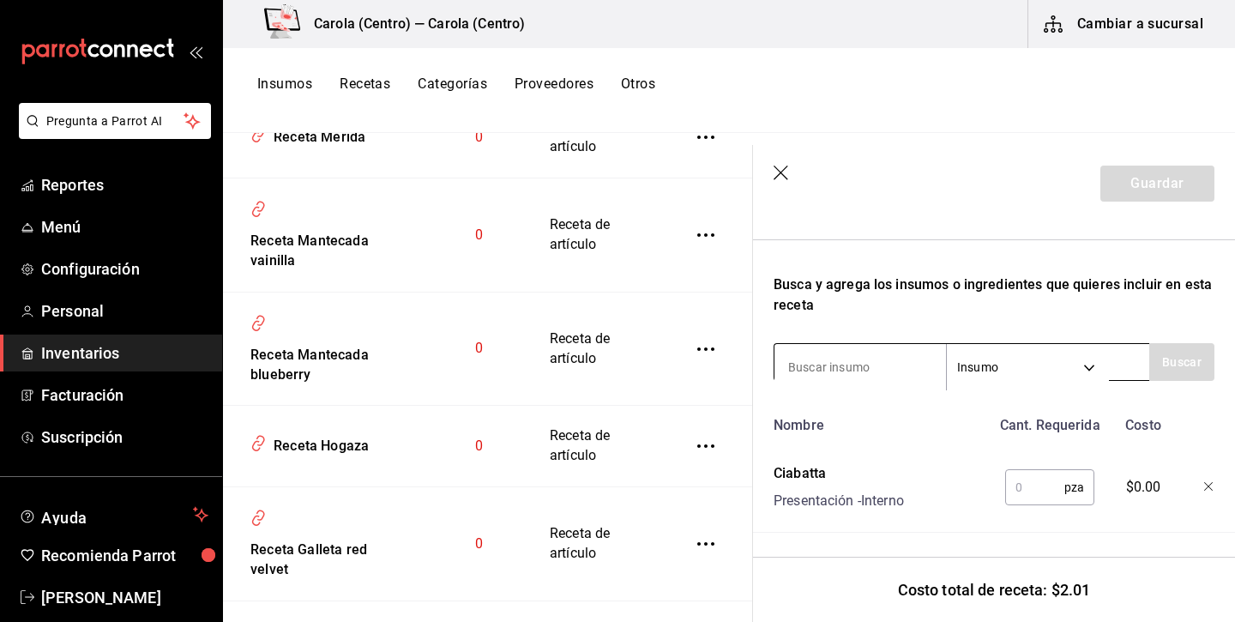
scroll to position [256, 0]
click at [1052, 472] on input "text" at bounding box center [1034, 487] width 59 height 34
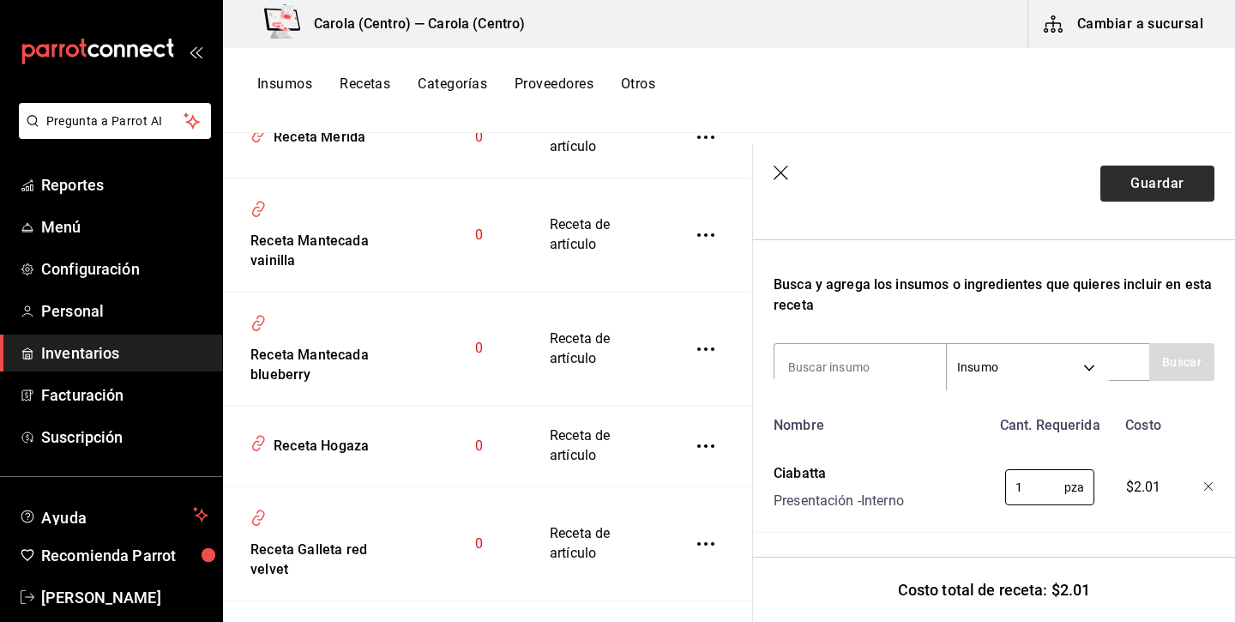
type input "1"
click at [1178, 188] on button "Guardar" at bounding box center [1157, 184] width 114 height 36
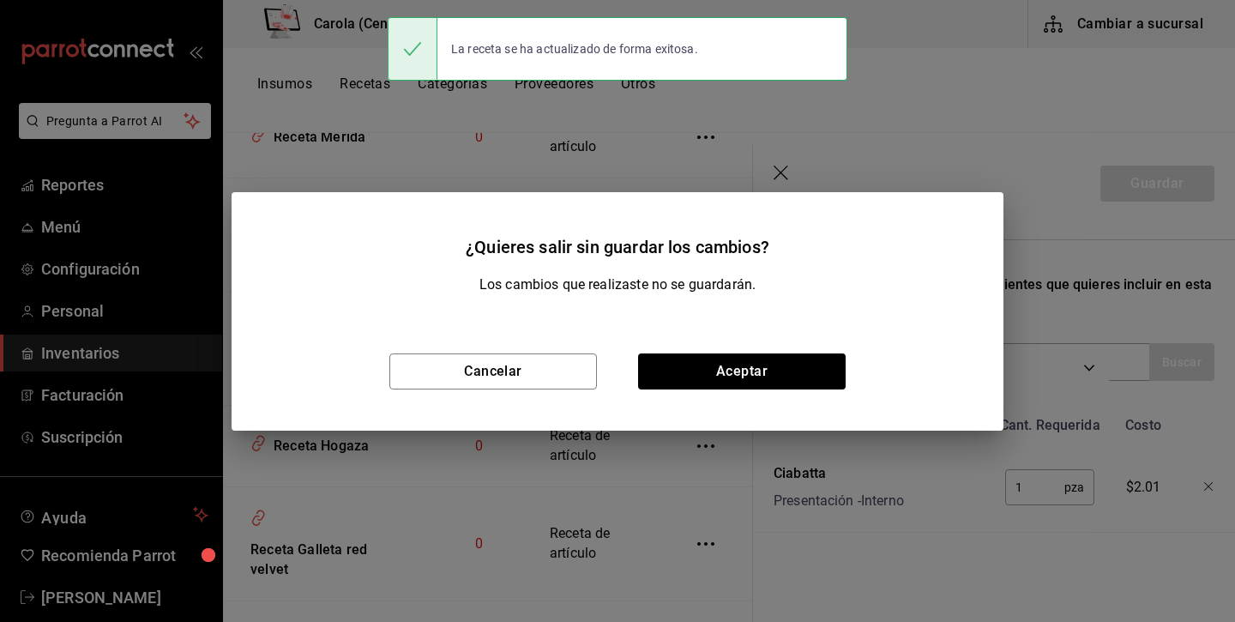
scroll to position [226, 0]
click at [781, 355] on button "Aceptar" at bounding box center [742, 371] width 208 height 36
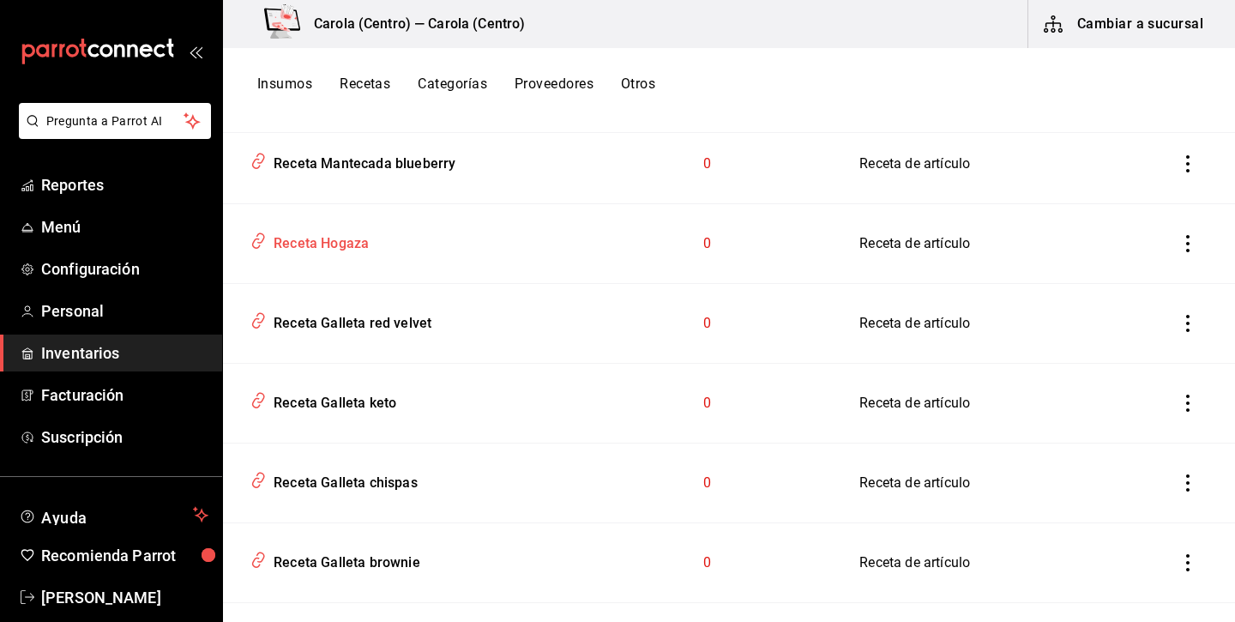
scroll to position [2603, 0]
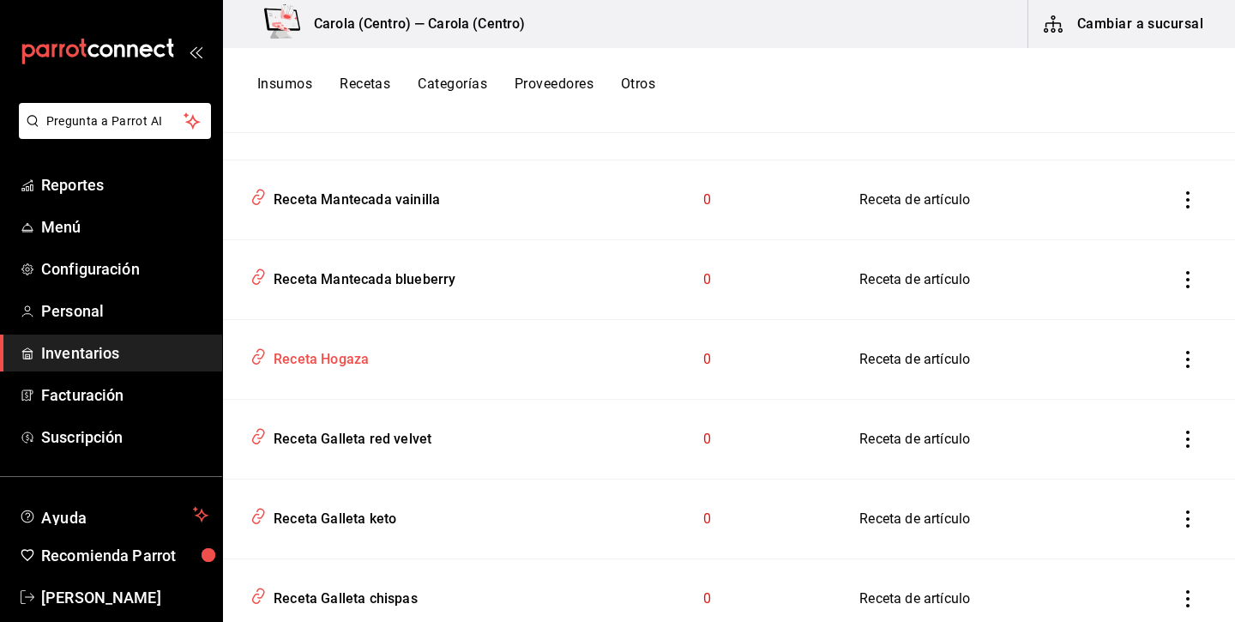
click at [323, 375] on td "Receta Hogaza" at bounding box center [399, 360] width 352 height 80
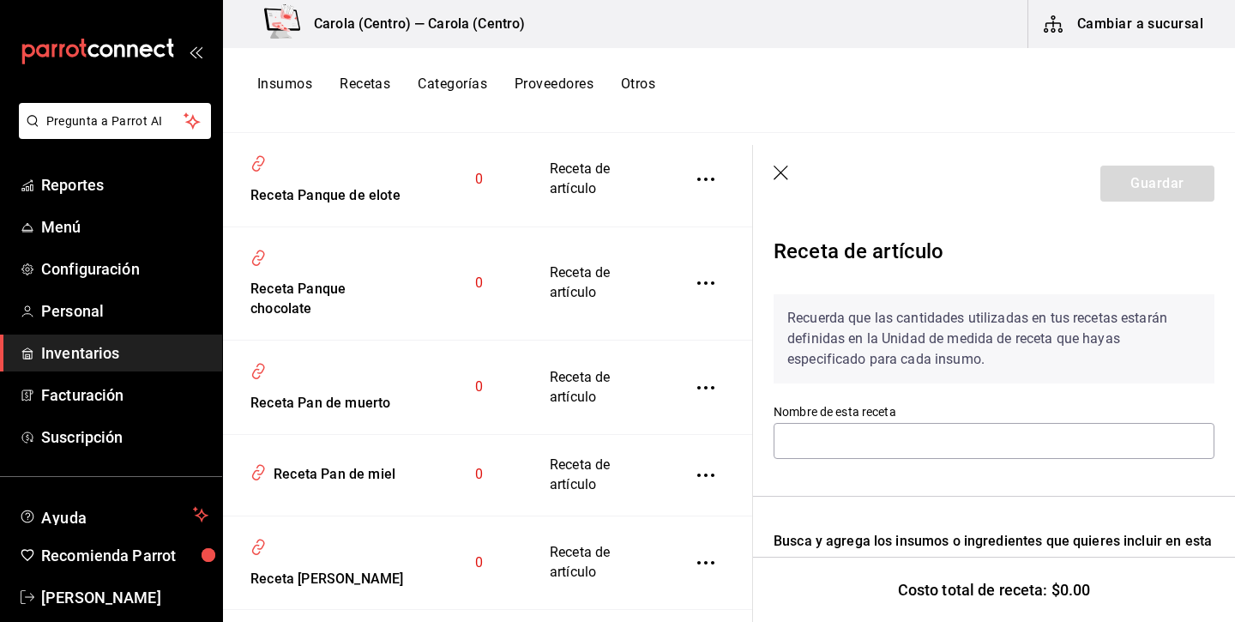
type input "Receta Hogaza"
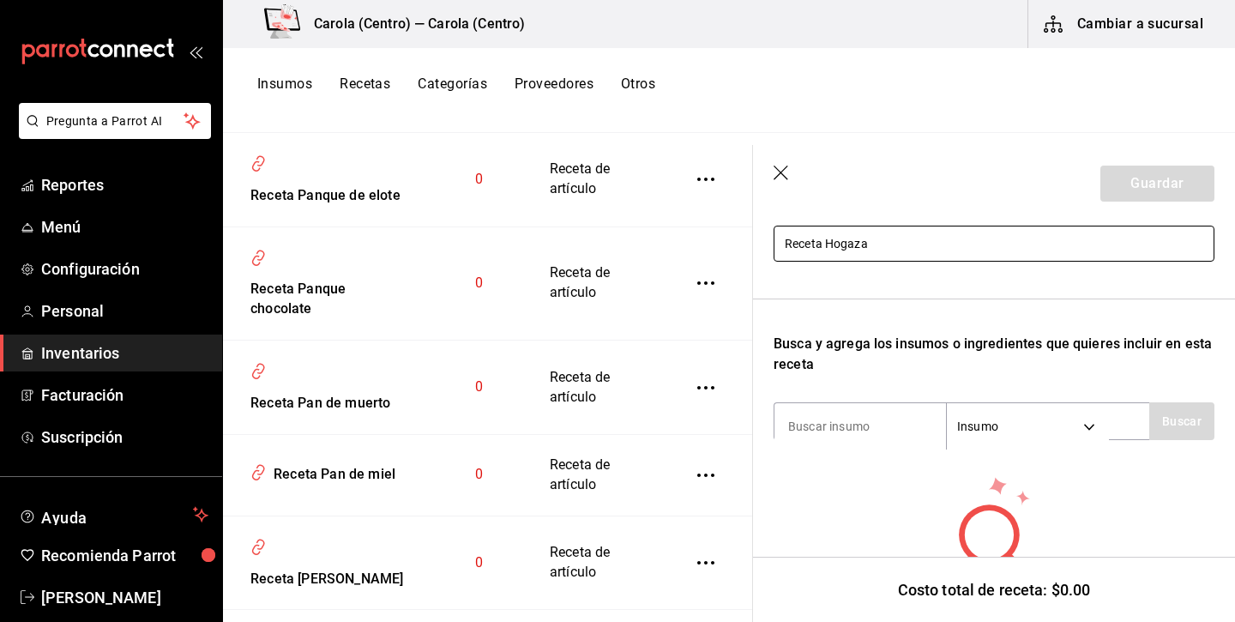
scroll to position [245, 0]
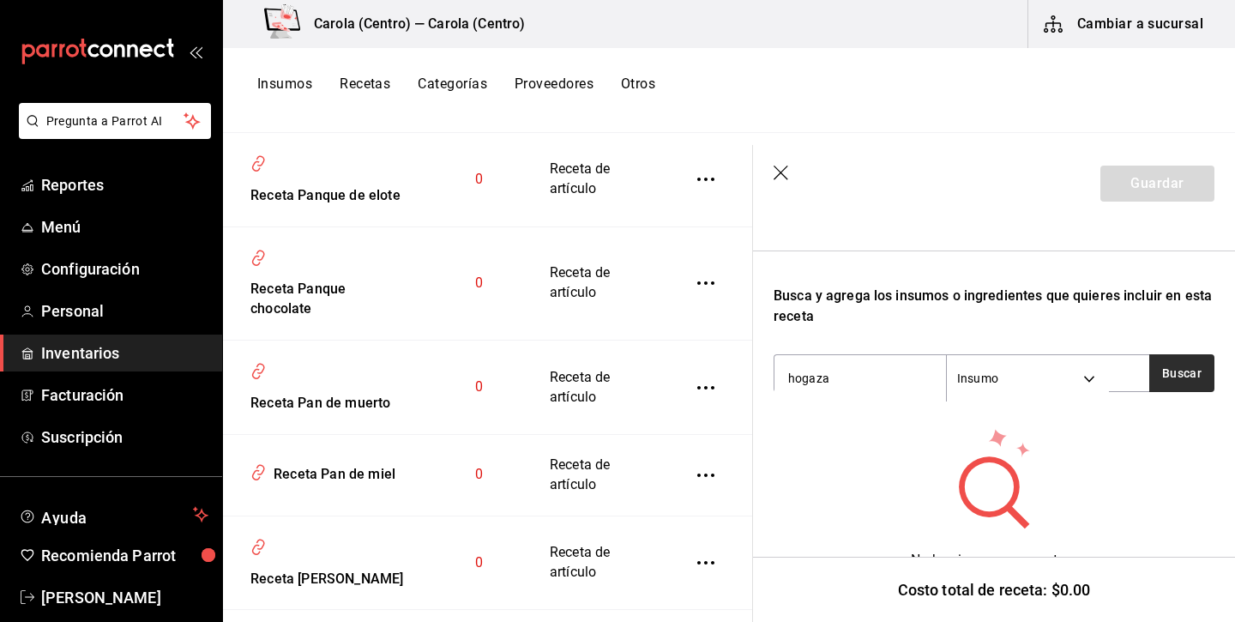
type input "hogaza"
click at [1185, 374] on button "Buscar" at bounding box center [1181, 373] width 65 height 38
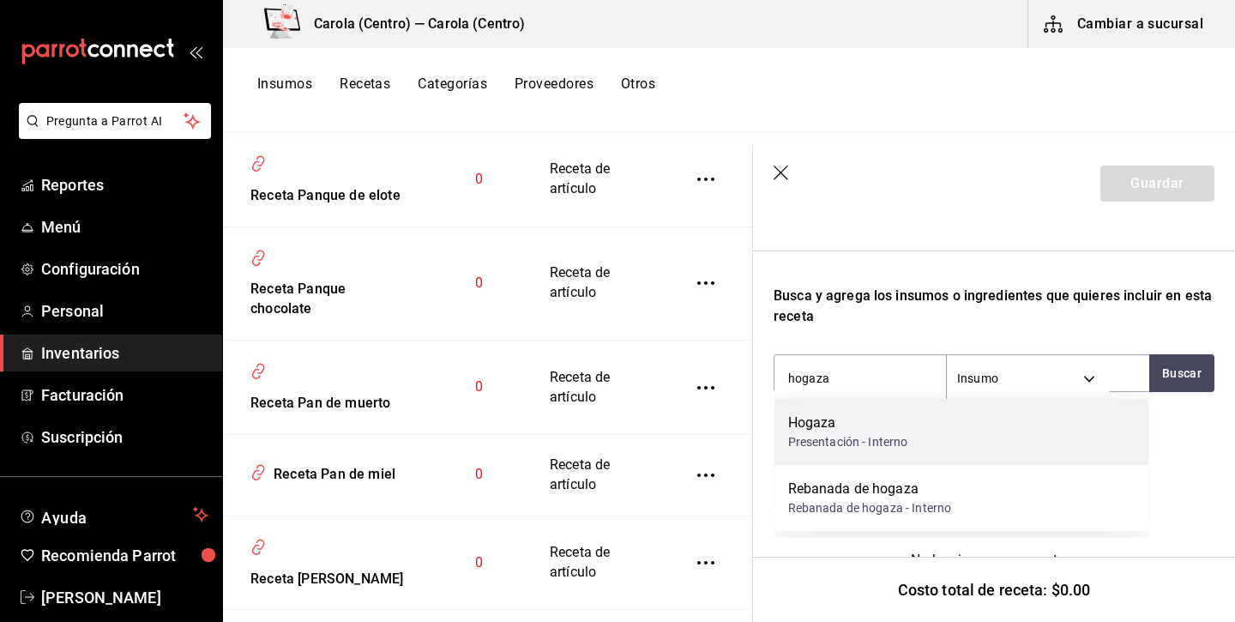
click at [973, 442] on div "Hogaza Presentación - Interno" at bounding box center [961, 432] width 375 height 66
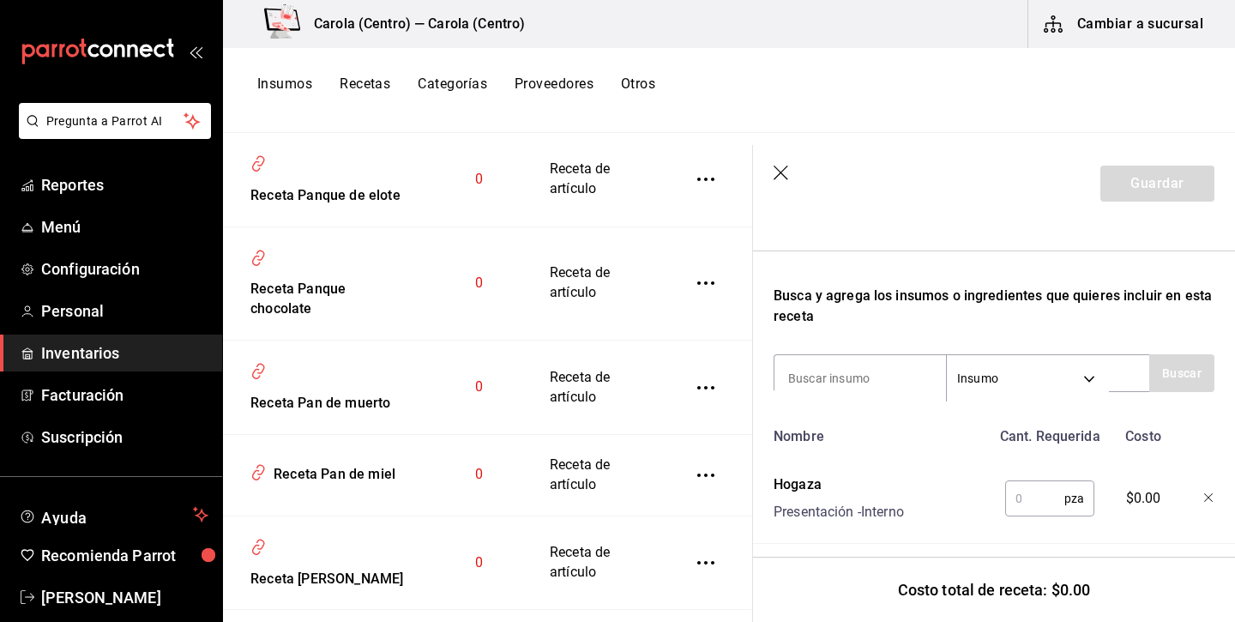
click at [1027, 502] on input "text" at bounding box center [1034, 498] width 59 height 34
type input "1"
click at [1172, 183] on button "Guardar" at bounding box center [1157, 184] width 114 height 36
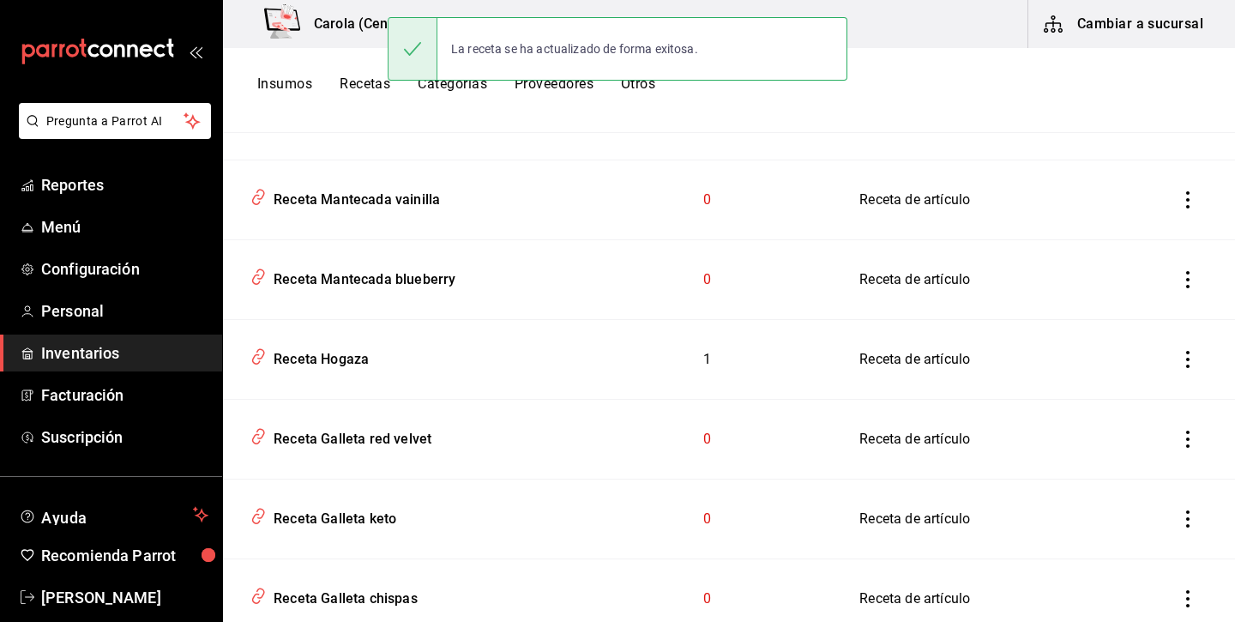
scroll to position [226, 0]
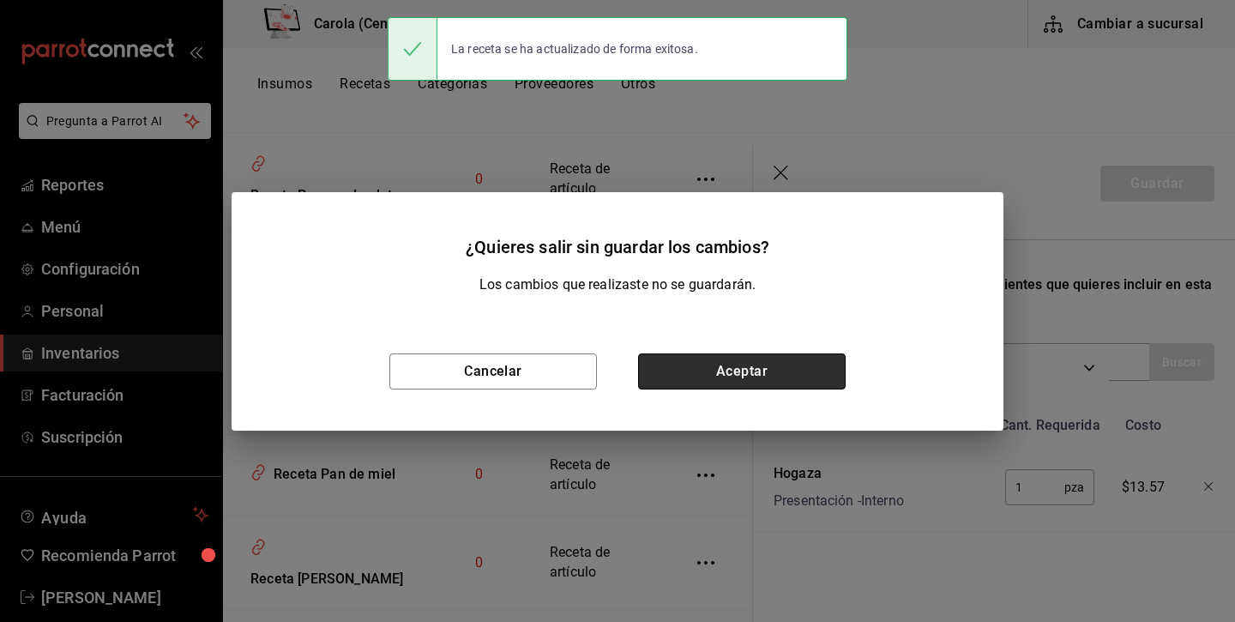
click at [727, 386] on button "Aceptar" at bounding box center [742, 371] width 208 height 36
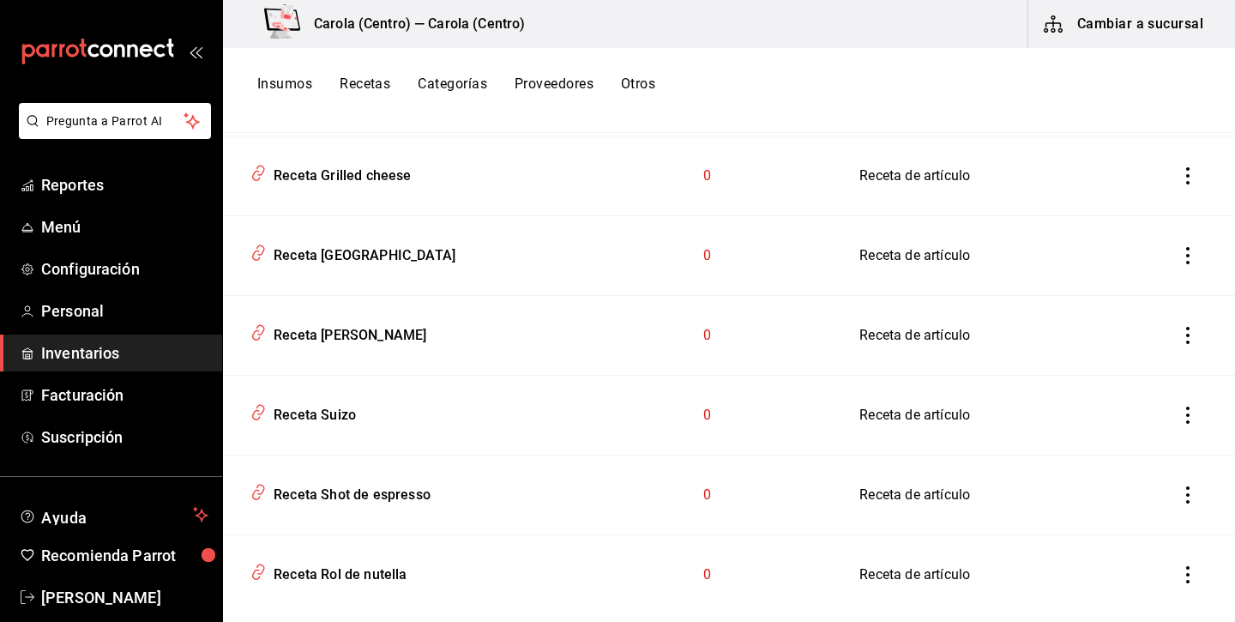
scroll to position [1036, 0]
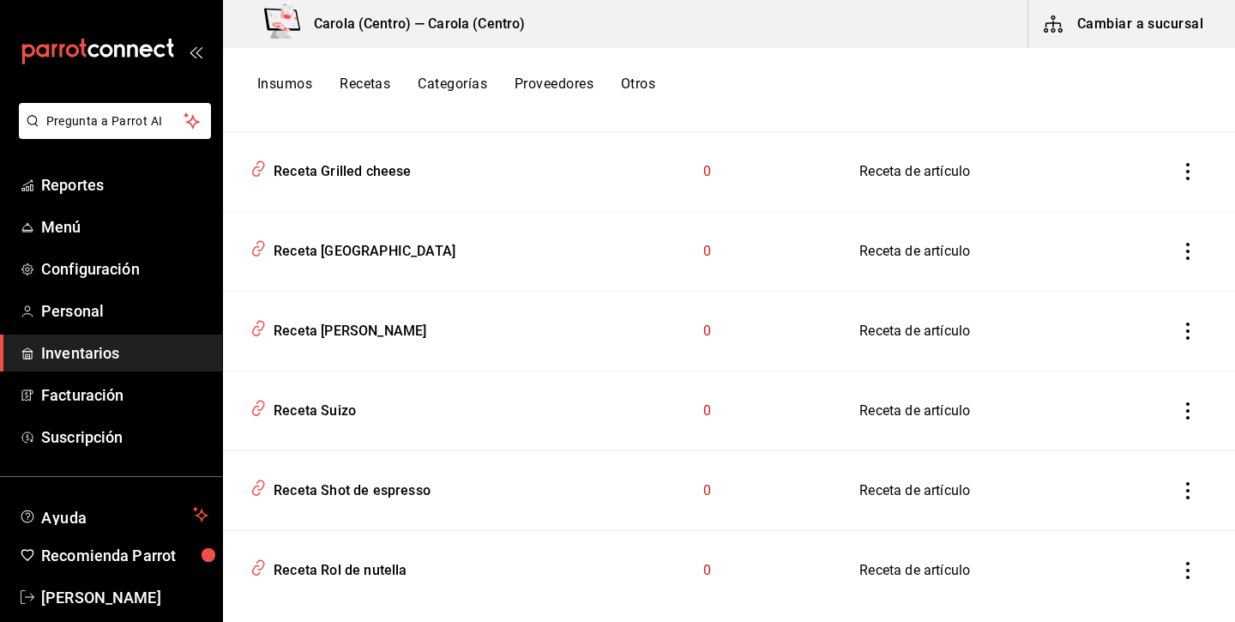
click at [1180, 168] on icon "inventoriesTable" at bounding box center [1187, 171] width 17 height 17
click at [1143, 190] on span "Eliminar" at bounding box center [1136, 196] width 44 height 14
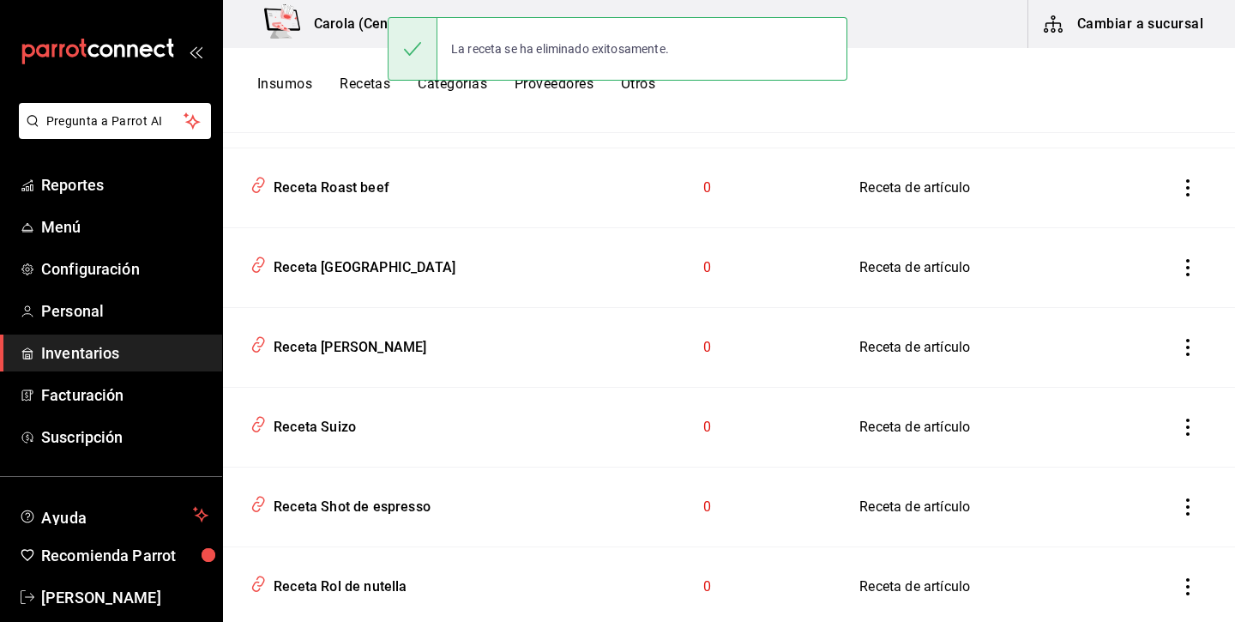
scroll to position [929, 0]
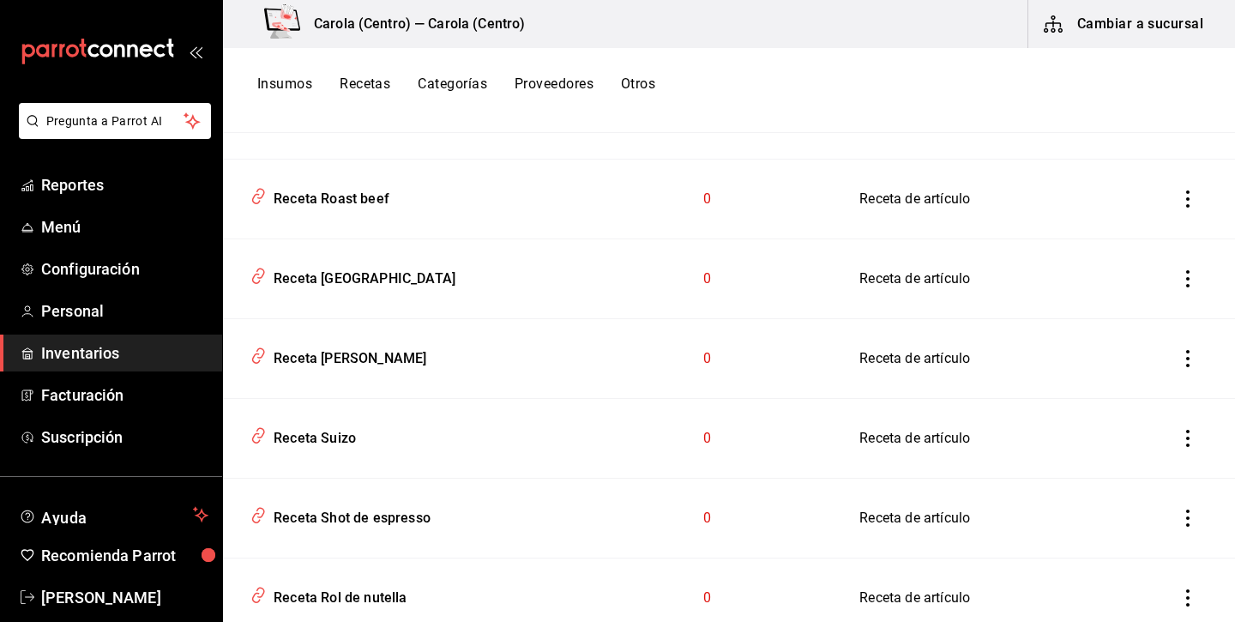
click at [1186, 194] on icon "inventoriesTable" at bounding box center [1187, 198] width 17 height 17
click at [1137, 229] on span "Eliminar" at bounding box center [1136, 223] width 44 height 14
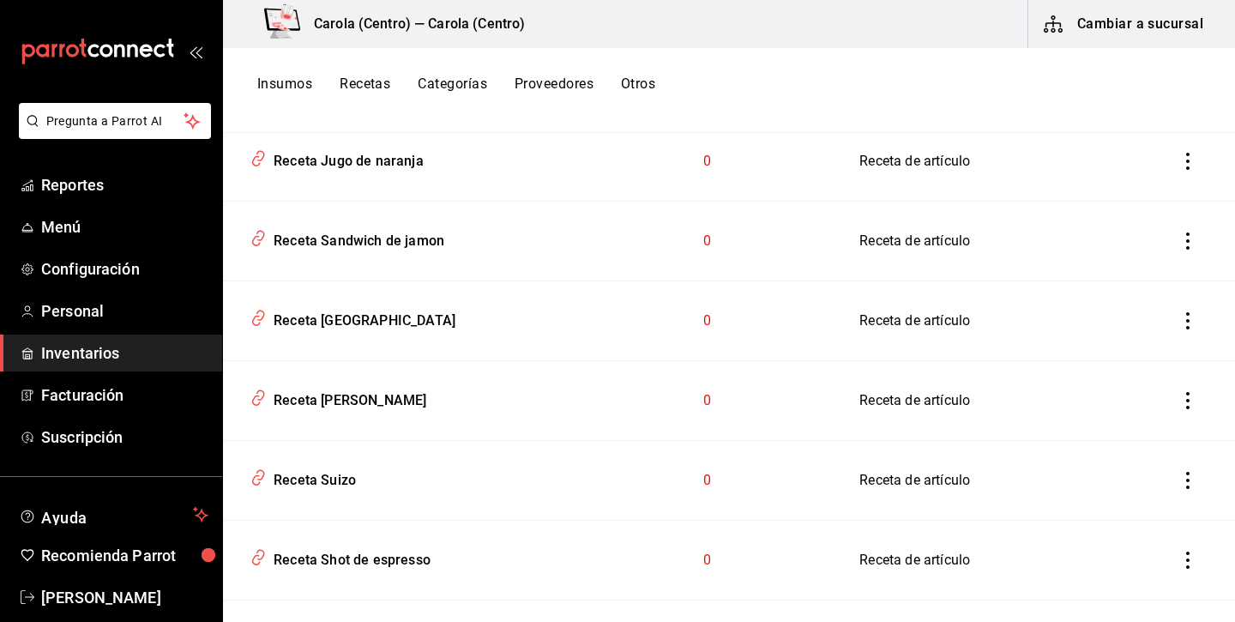
scroll to position [808, 0]
click at [1190, 244] on icon "inventoriesTable" at bounding box center [1187, 240] width 17 height 17
click at [1138, 268] on span "Eliminar" at bounding box center [1136, 264] width 44 height 14
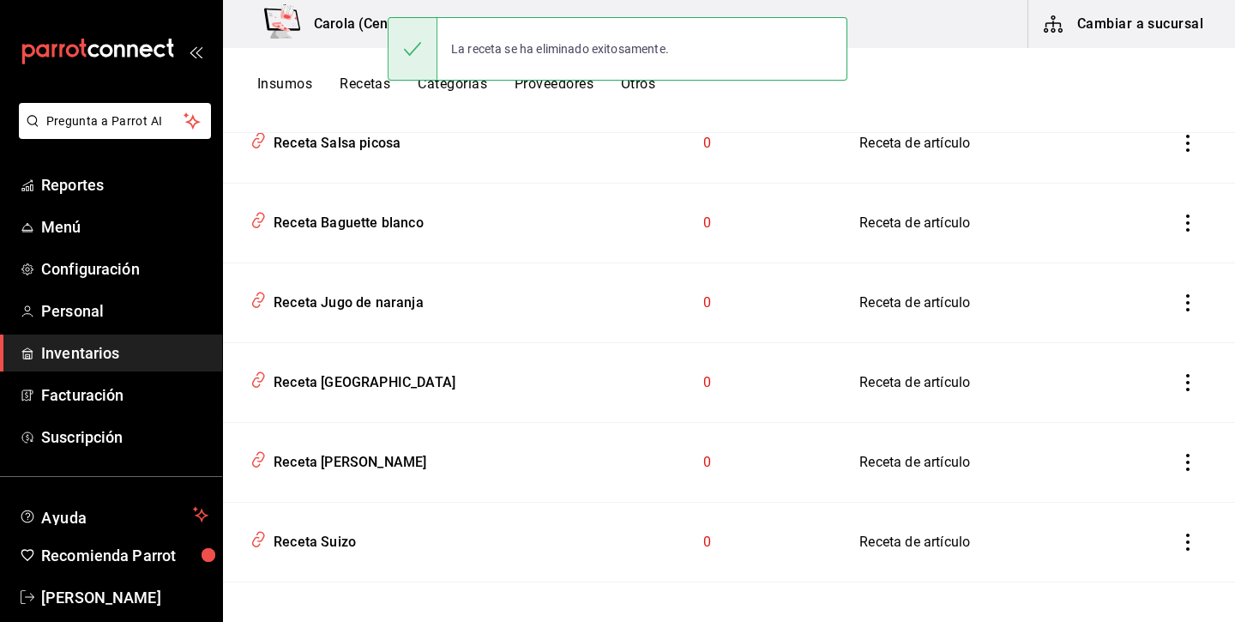
scroll to position [647, 0]
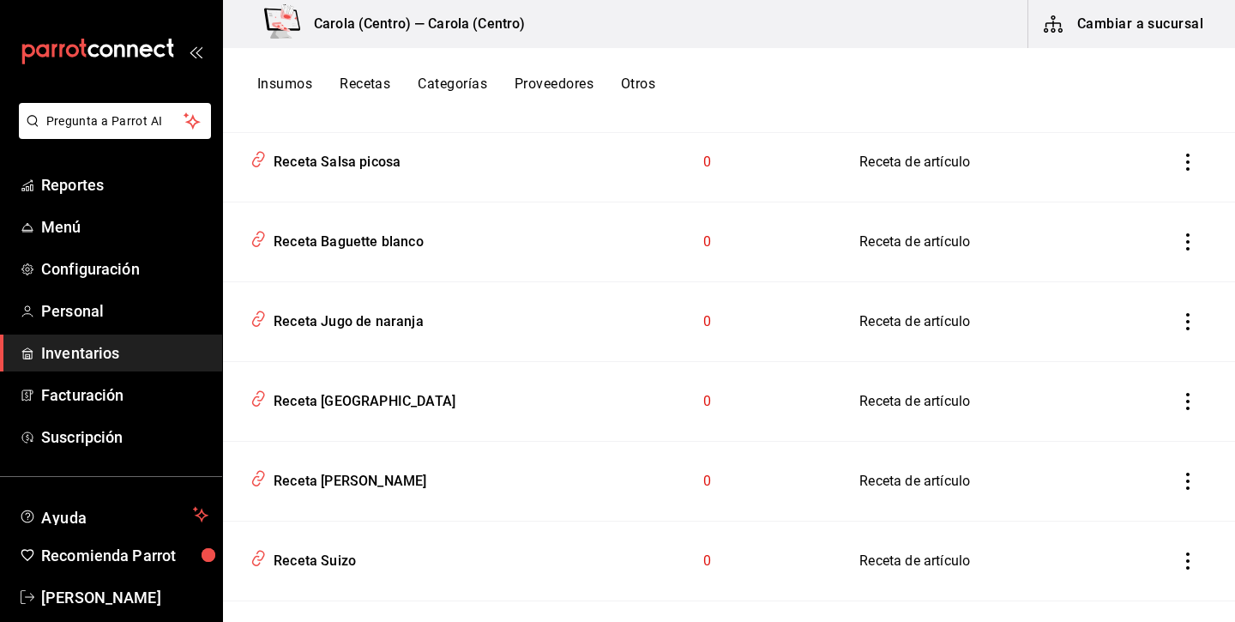
click at [1179, 329] on icon "inventoriesTable" at bounding box center [1187, 321] width 17 height 17
click at [1106, 345] on span "Eliminar" at bounding box center [1120, 345] width 75 height 21
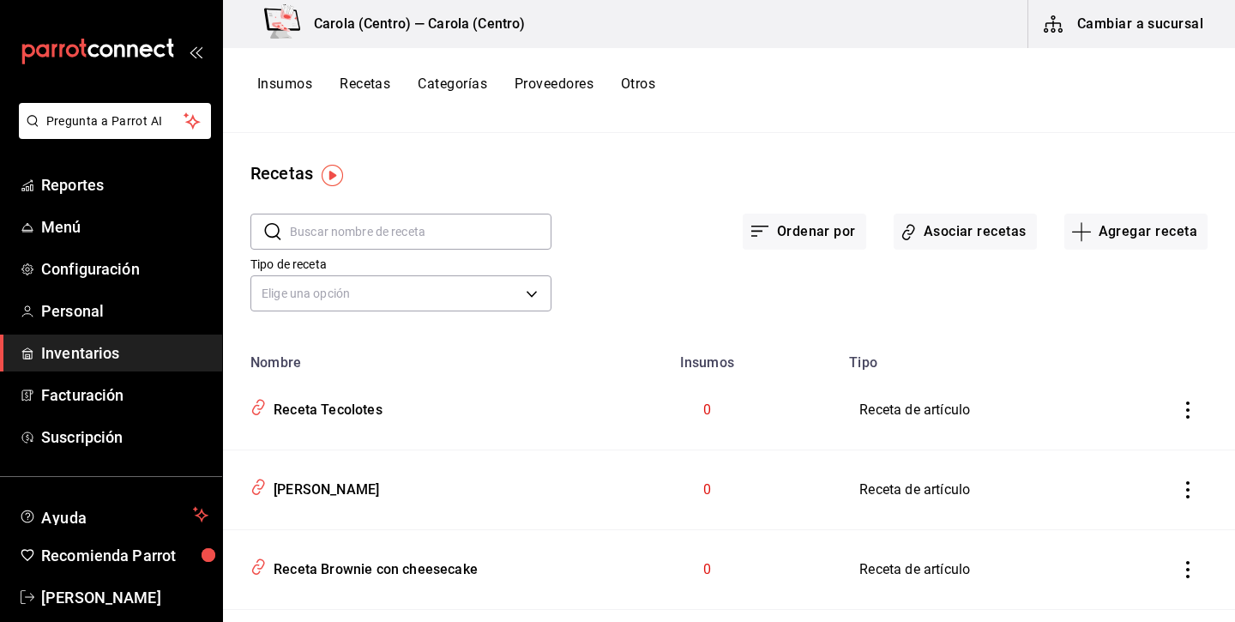
scroll to position [0, 0]
click at [925, 238] on button "Asociar recetas" at bounding box center [965, 232] width 143 height 36
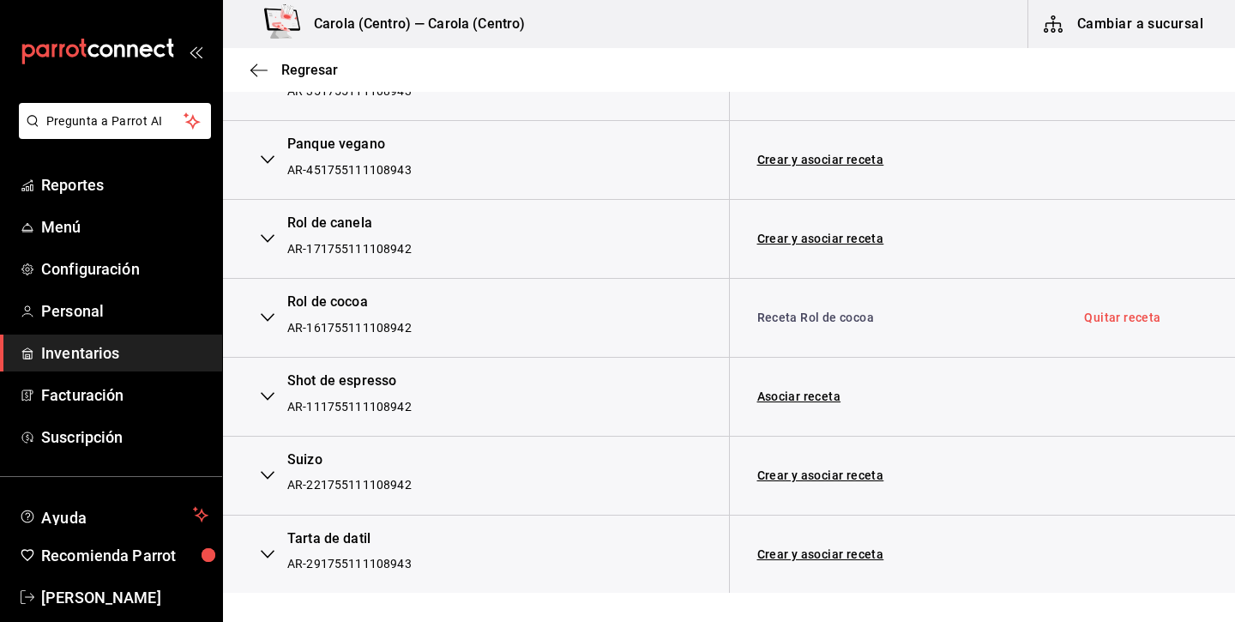
scroll to position [7429, 0]
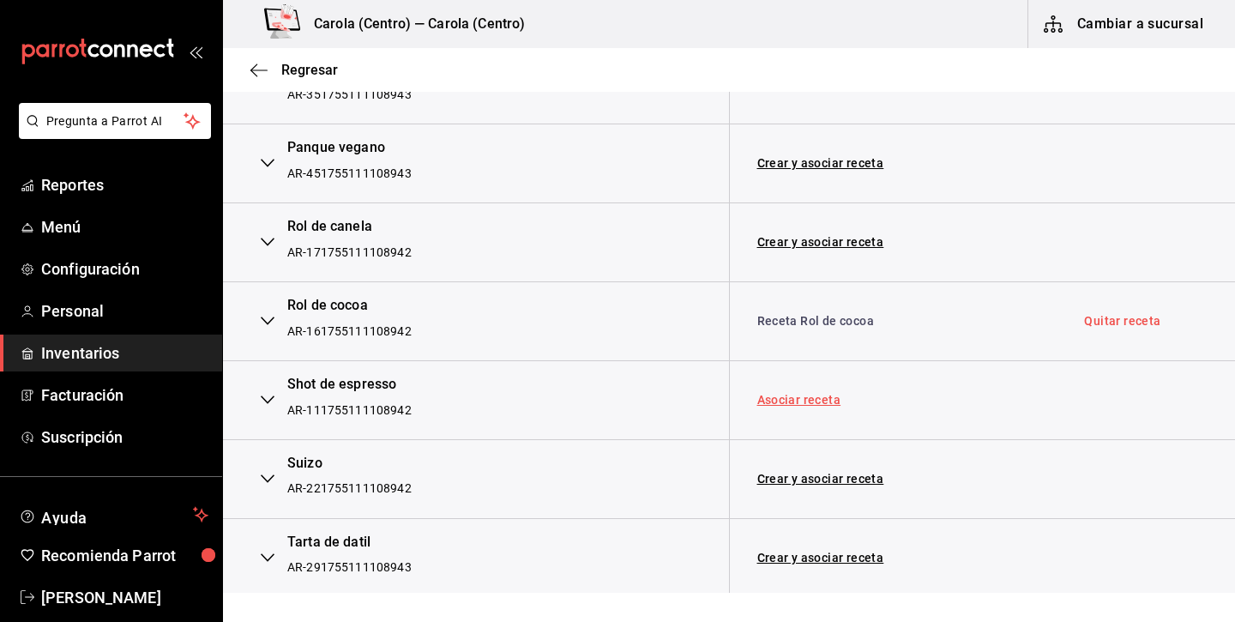
click at [793, 394] on link "Asociar receta" at bounding box center [799, 400] width 84 height 12
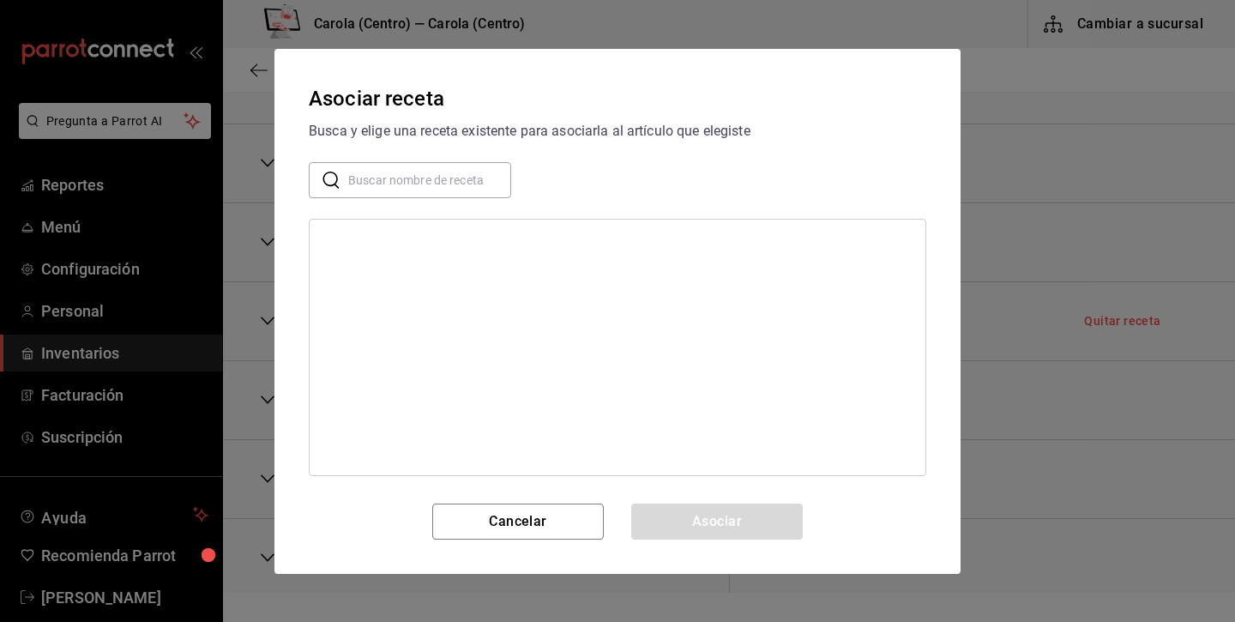
click at [456, 170] on input "text" at bounding box center [429, 179] width 163 height 34
type input "espresso"
click at [401, 265] on div "Receta Shot de espresso" at bounding box center [389, 274] width 133 height 18
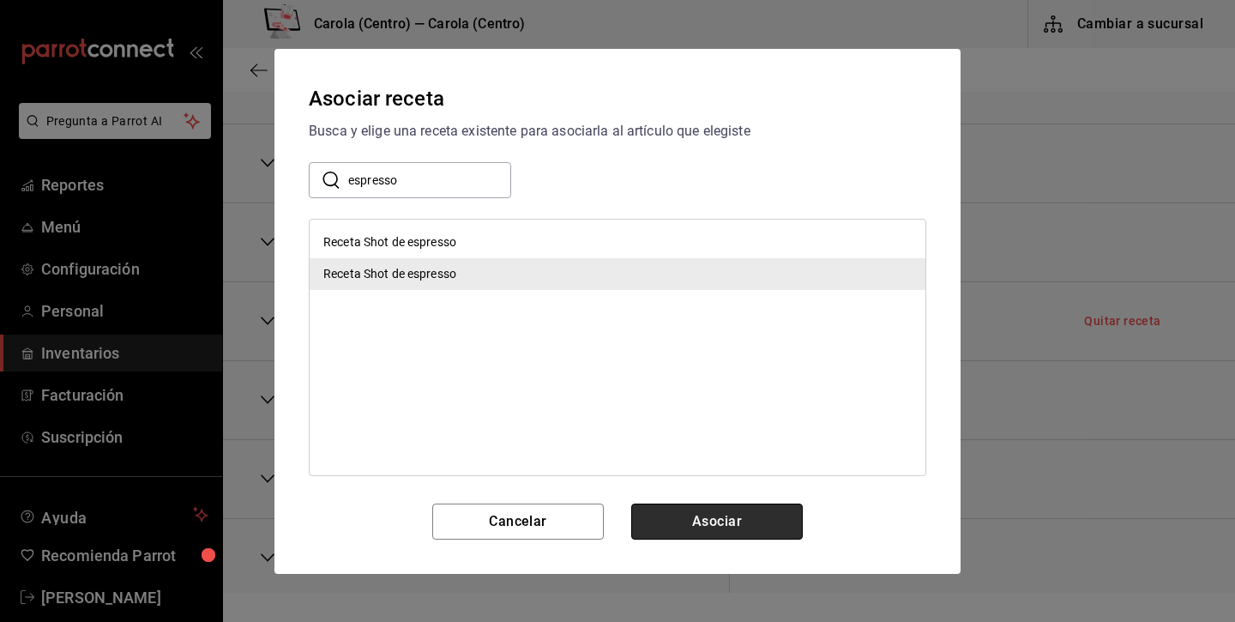
click at [723, 524] on button "Asociar" at bounding box center [717, 521] width 172 height 36
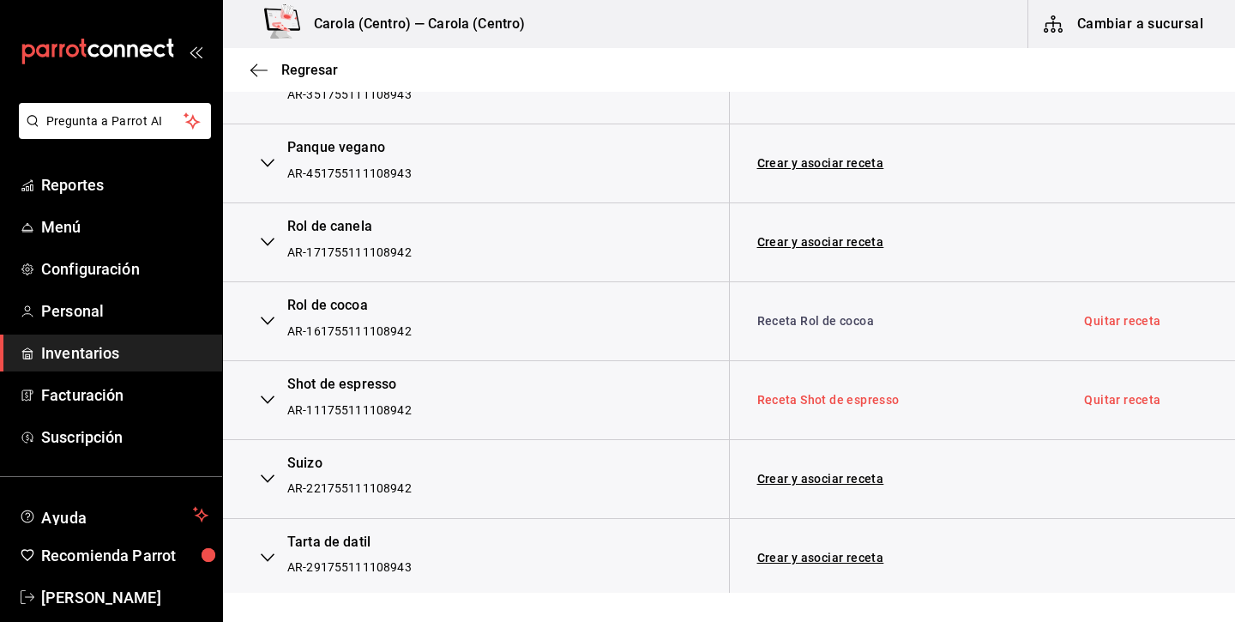
click at [857, 393] on link "Receta Shot de espresso" at bounding box center [828, 400] width 142 height 14
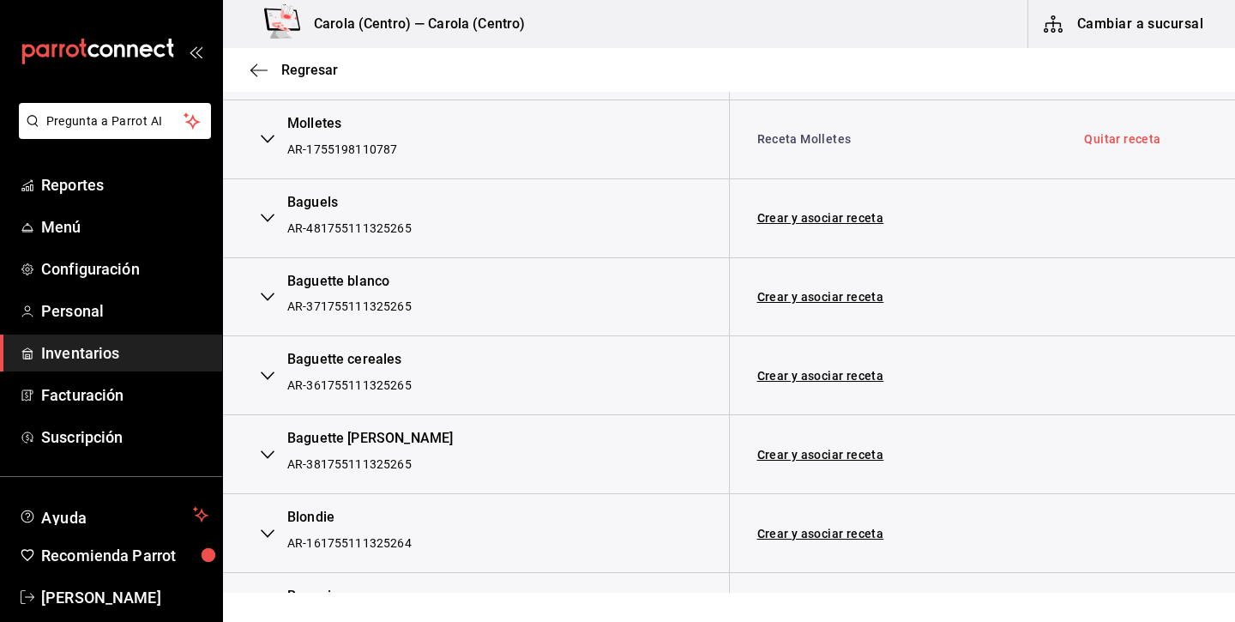
scroll to position [437, 0]
click at [814, 292] on link "Crear y asociar receta" at bounding box center [820, 298] width 127 height 12
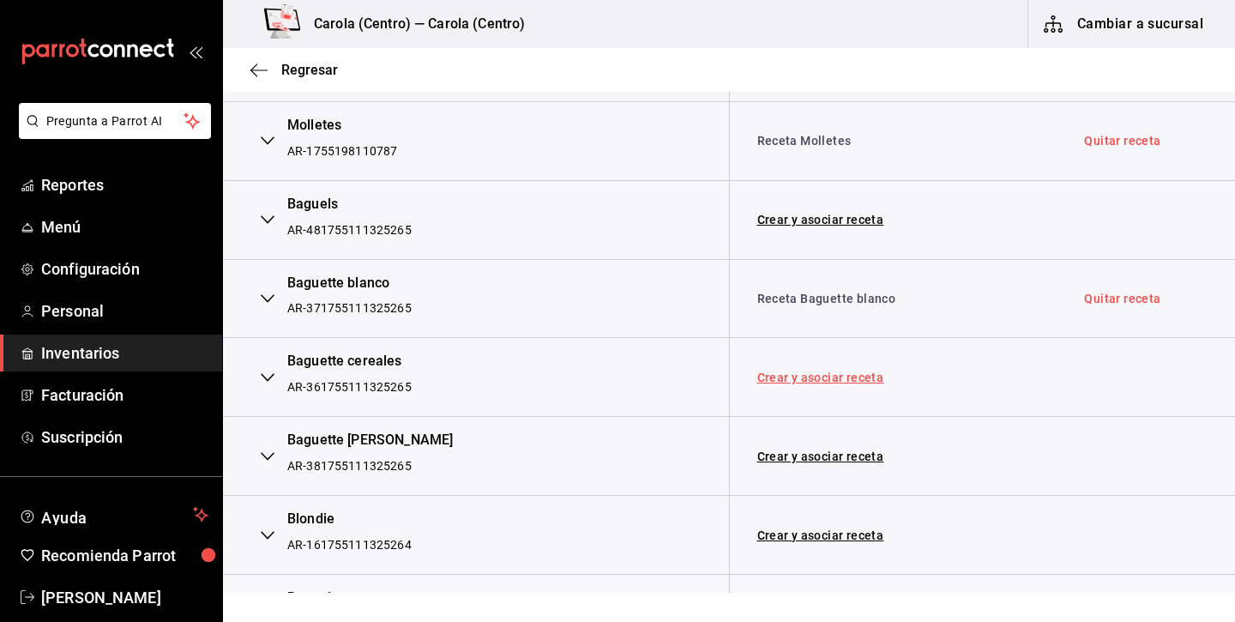
click at [805, 371] on link "Crear y asociar receta" at bounding box center [820, 377] width 127 height 12
click at [793, 450] on link "Crear y asociar receta" at bounding box center [820, 456] width 127 height 12
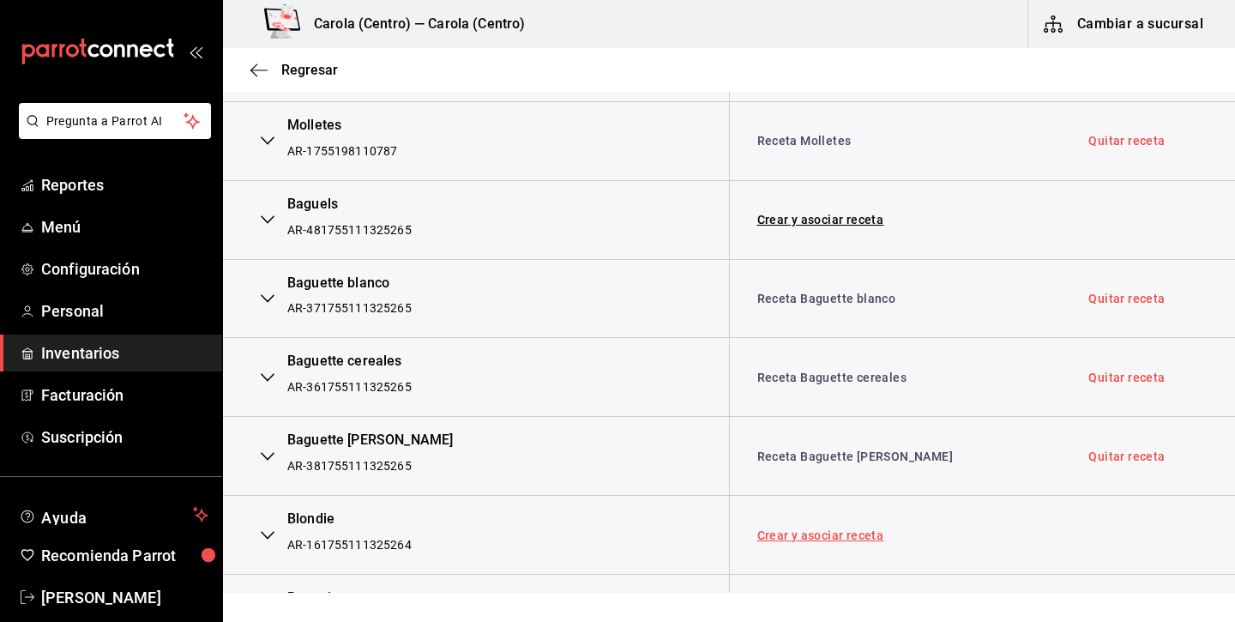
click at [783, 530] on link "Crear y asociar receta" at bounding box center [820, 535] width 127 height 12
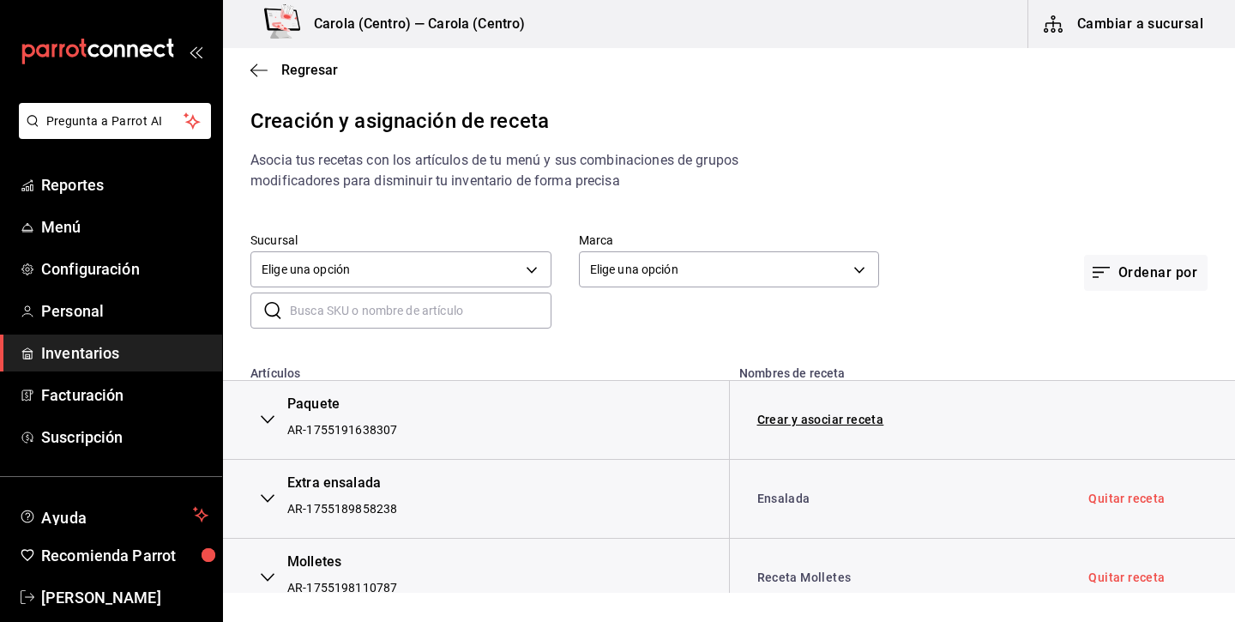
scroll to position [0, 0]
click at [260, 67] on icon "button" at bounding box center [258, 70] width 17 height 15
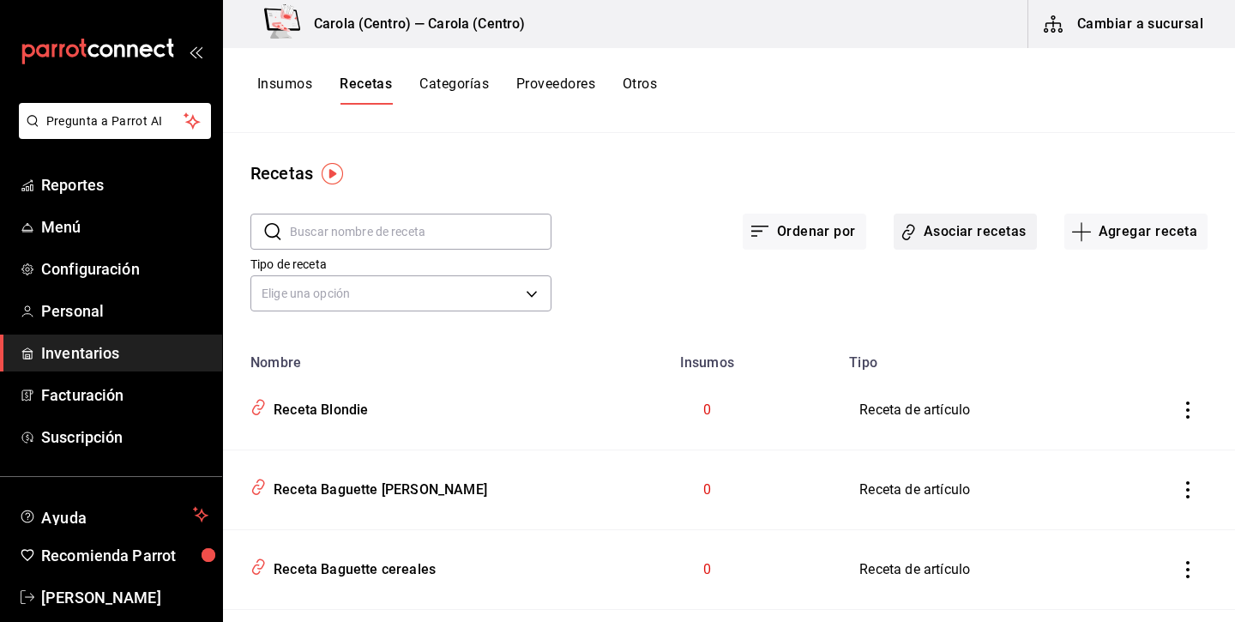
click at [981, 241] on button "Asociar recetas" at bounding box center [965, 232] width 143 height 36
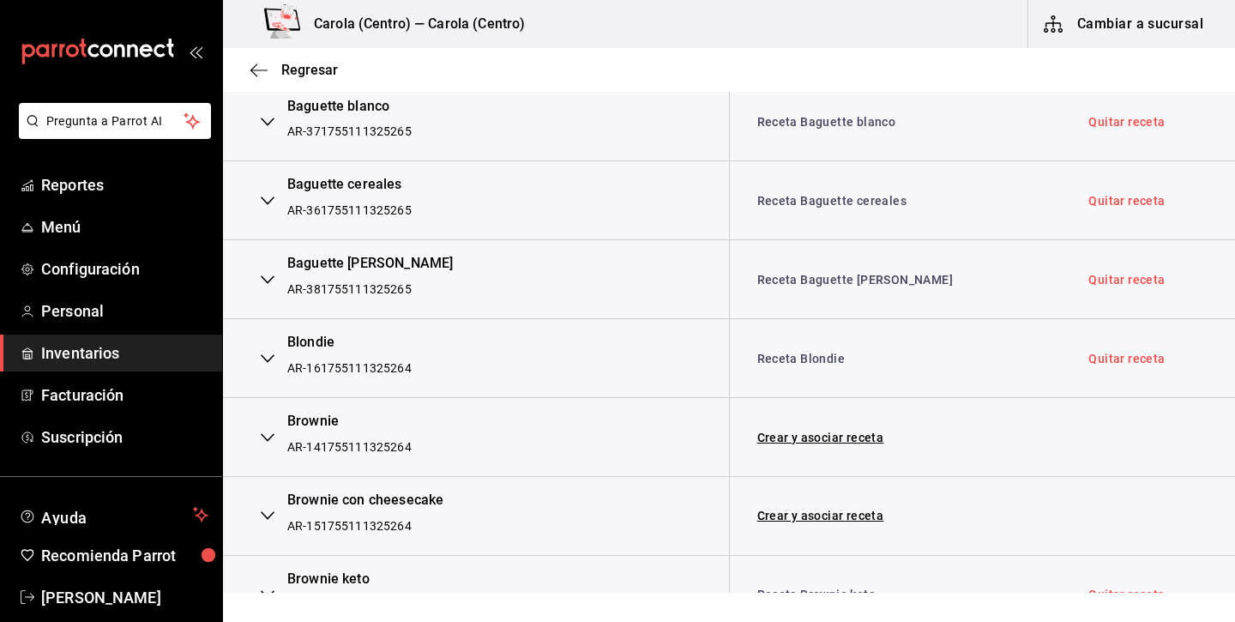
scroll to position [645, 0]
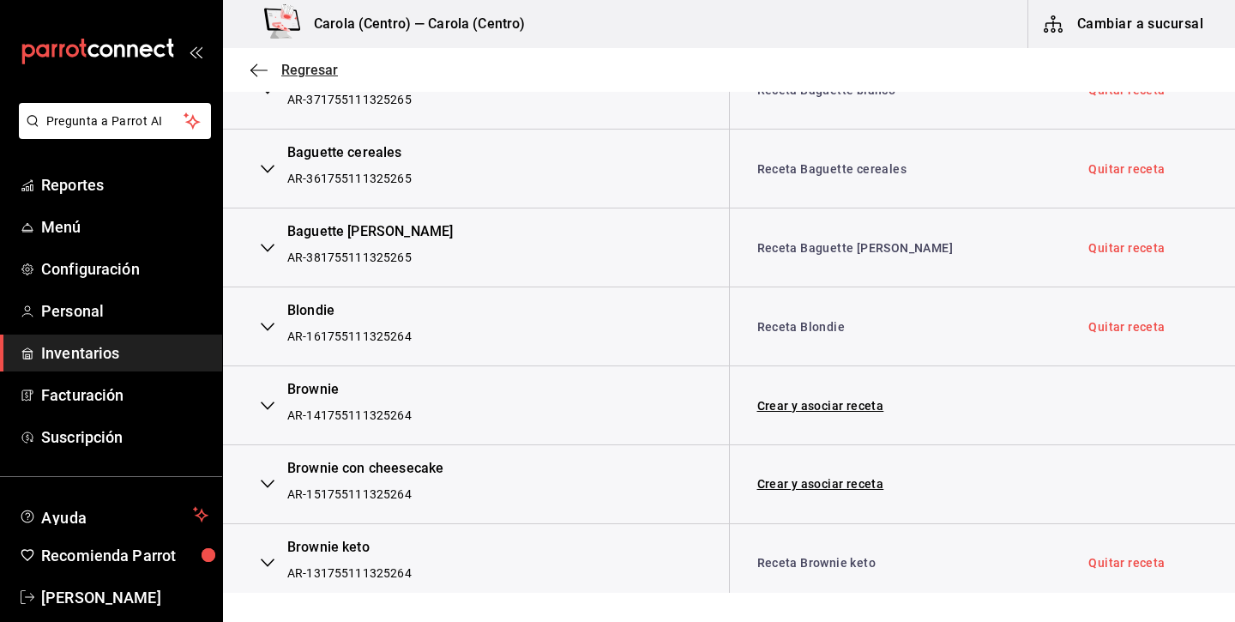
click at [256, 71] on icon "button" at bounding box center [258, 70] width 17 height 15
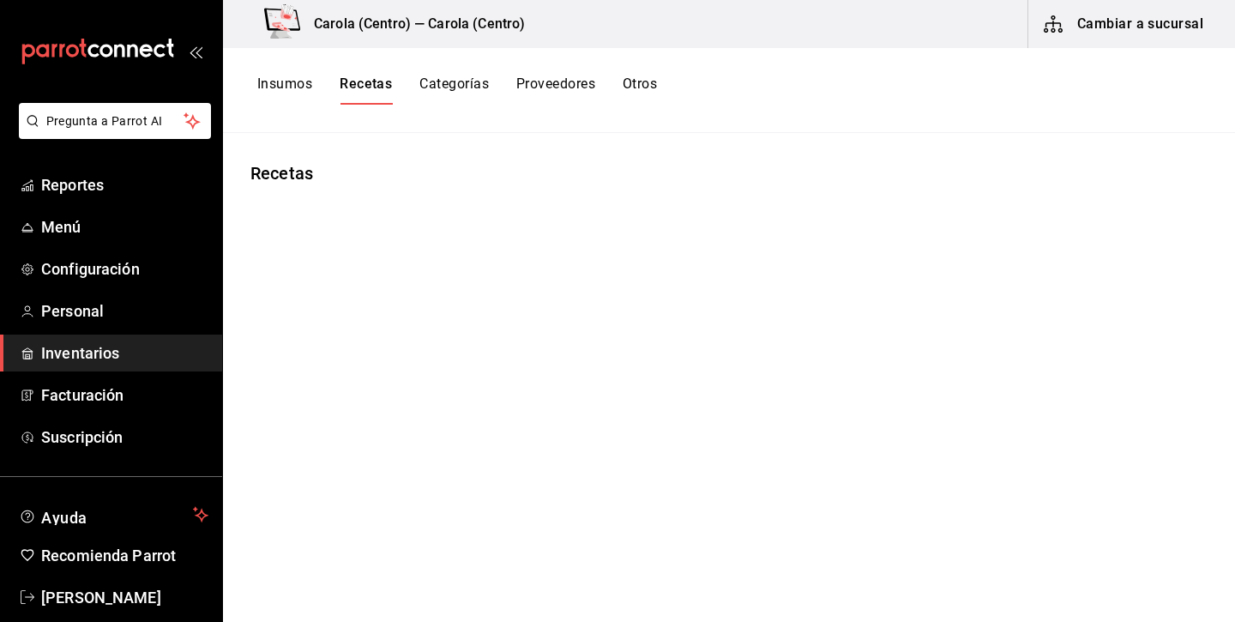
type input "Receta Shot de espresso"
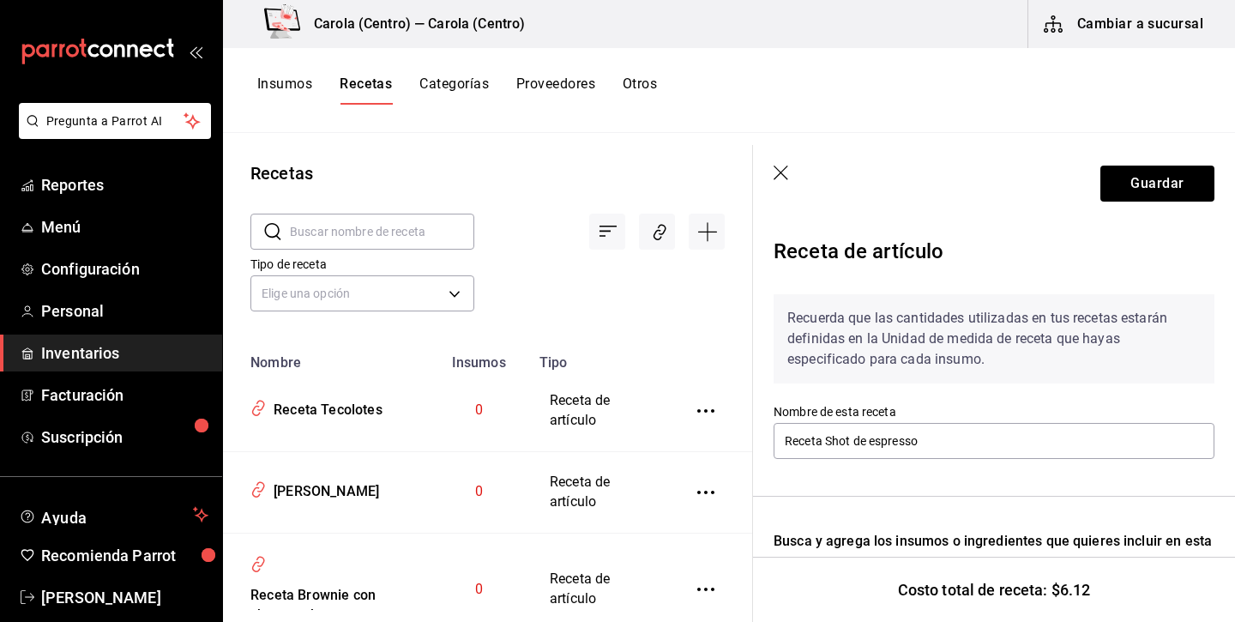
scroll to position [125, 0]
